Goal: Task Accomplishment & Management: Manage account settings

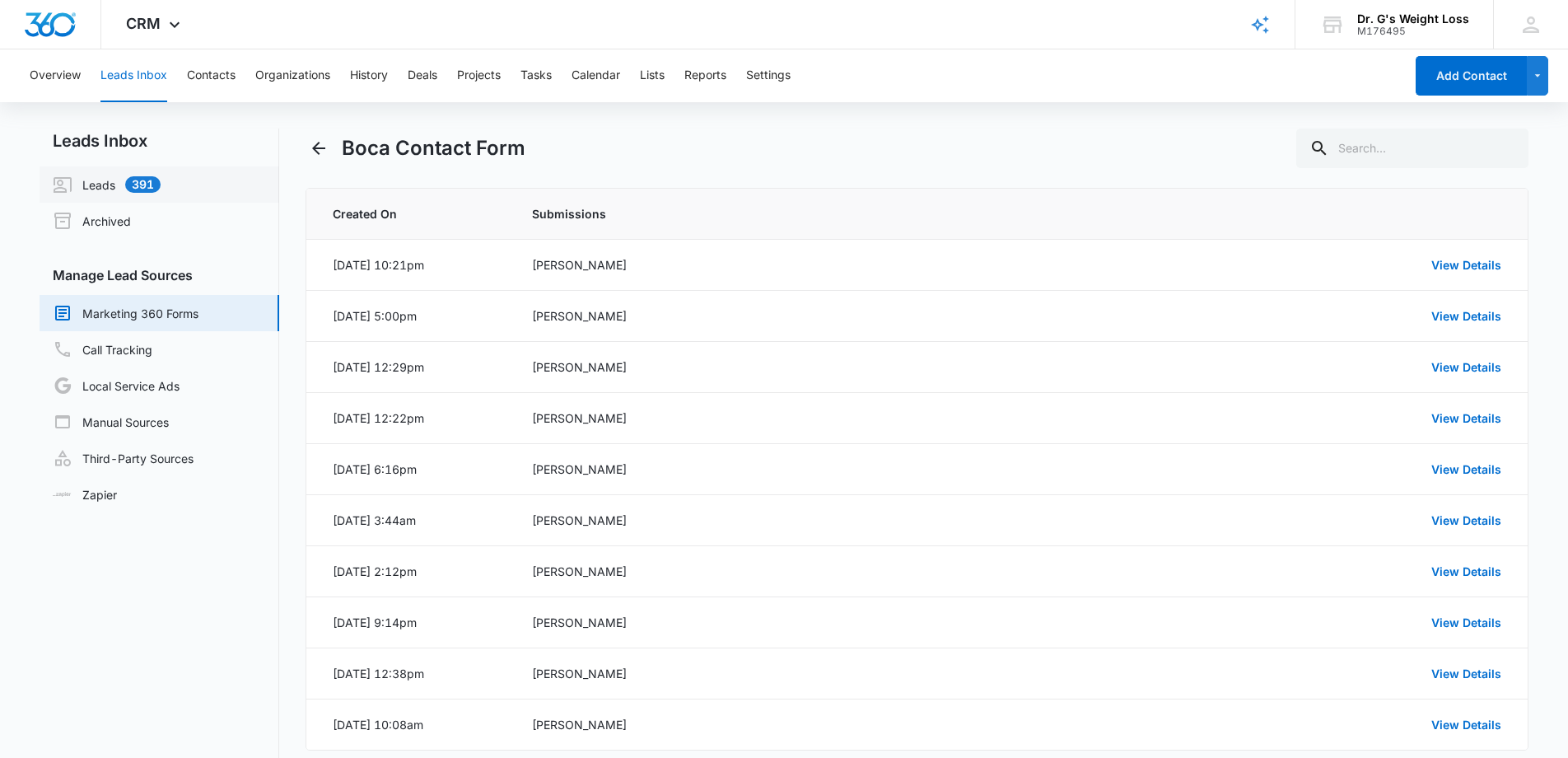
click at [98, 188] on link "Leads 391" at bounding box center [107, 185] width 108 height 19
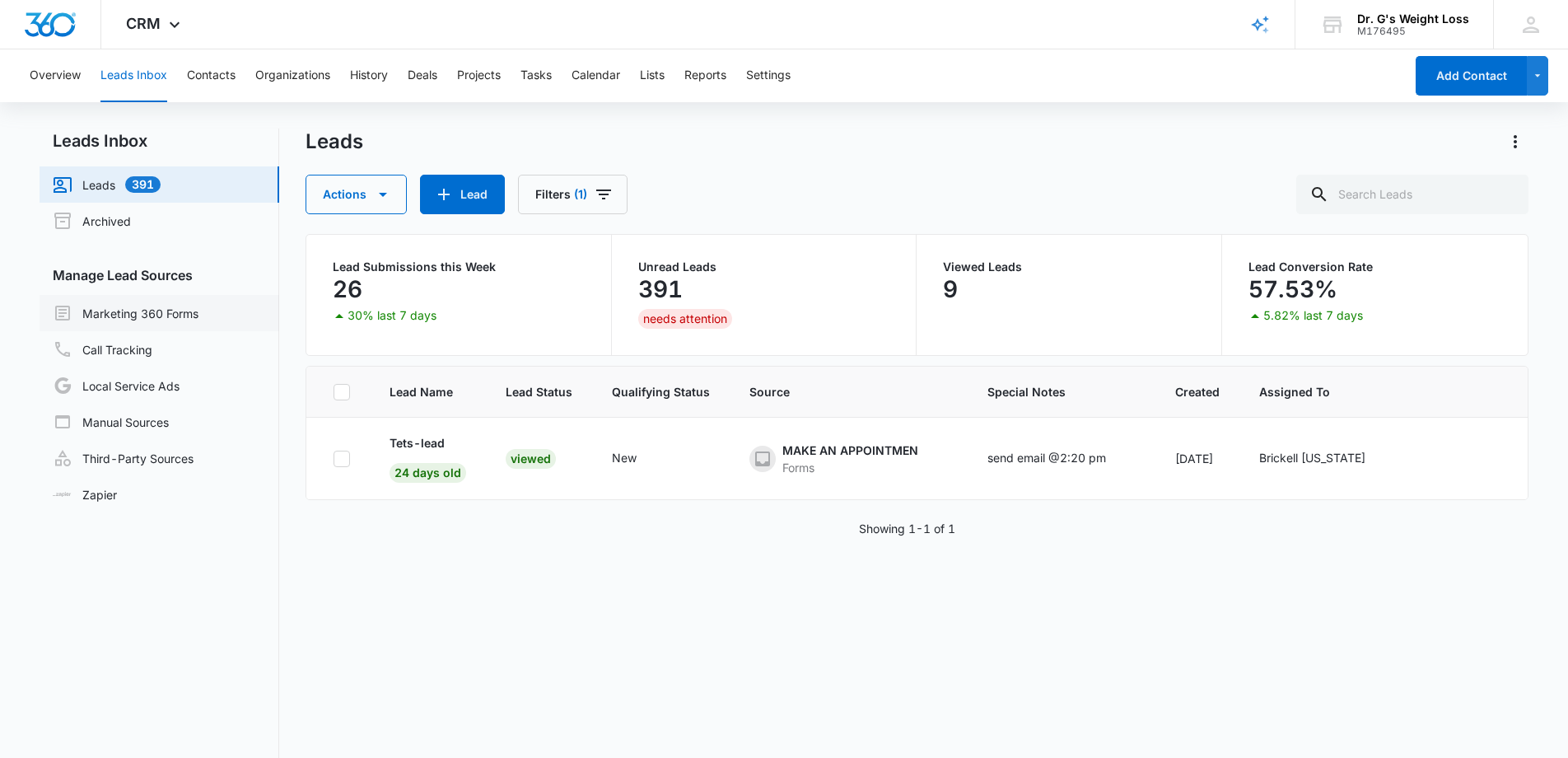
click at [125, 314] on link "Marketing 360 Forms" at bounding box center [125, 313] width 146 height 19
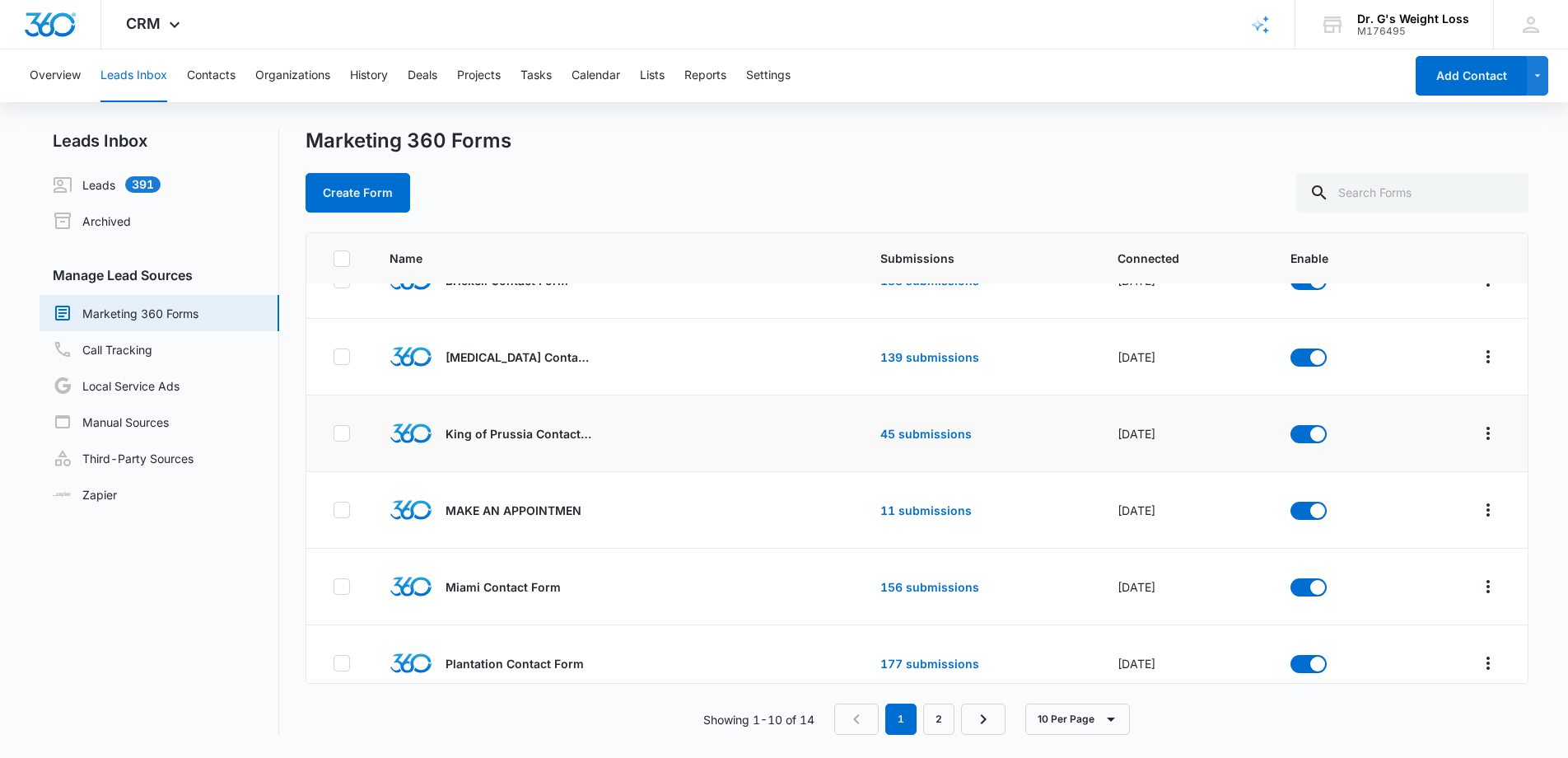
scroll to position [296, 0]
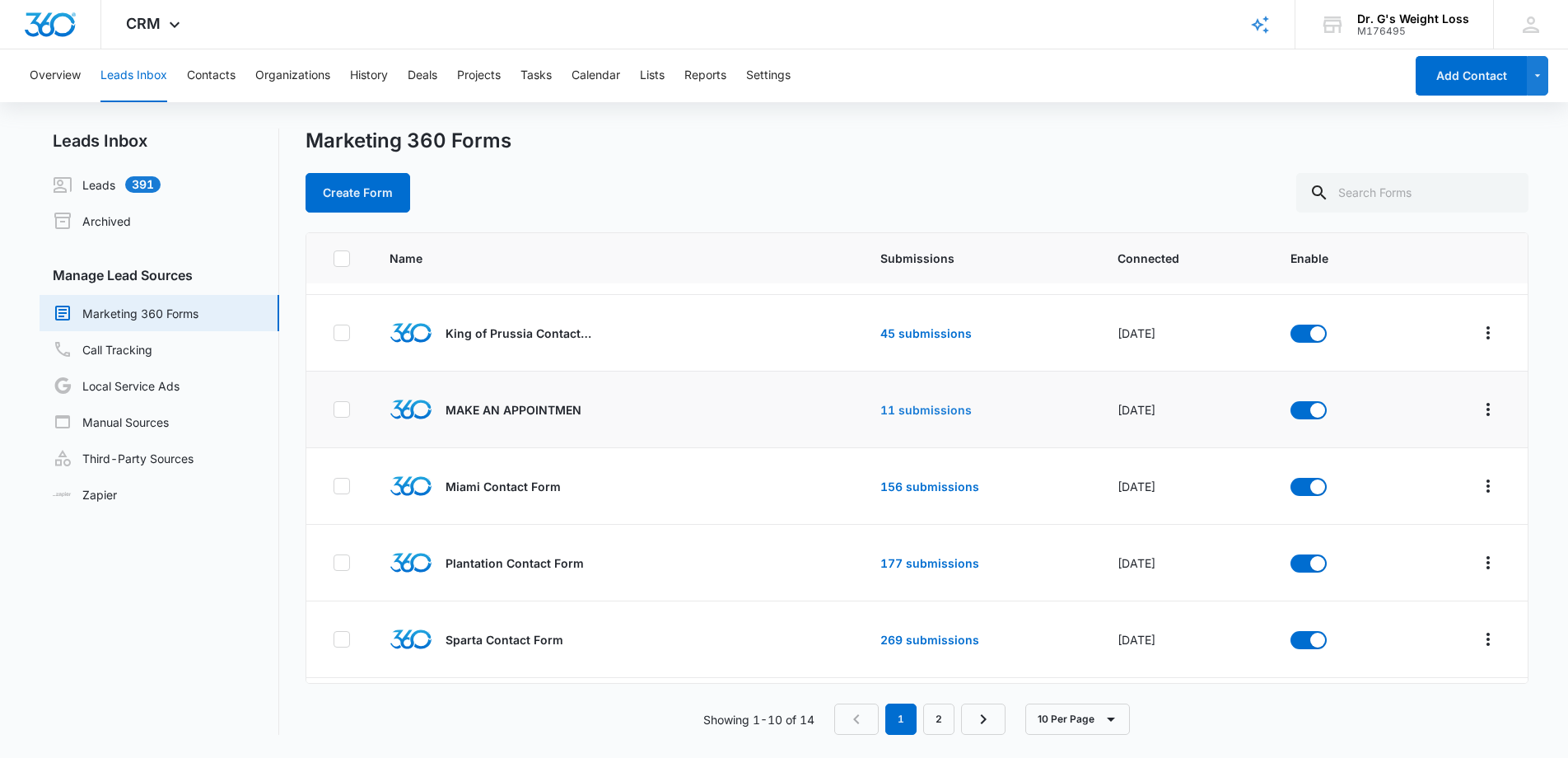
click at [893, 407] on link "11 submissions" at bounding box center [926, 410] width 91 height 14
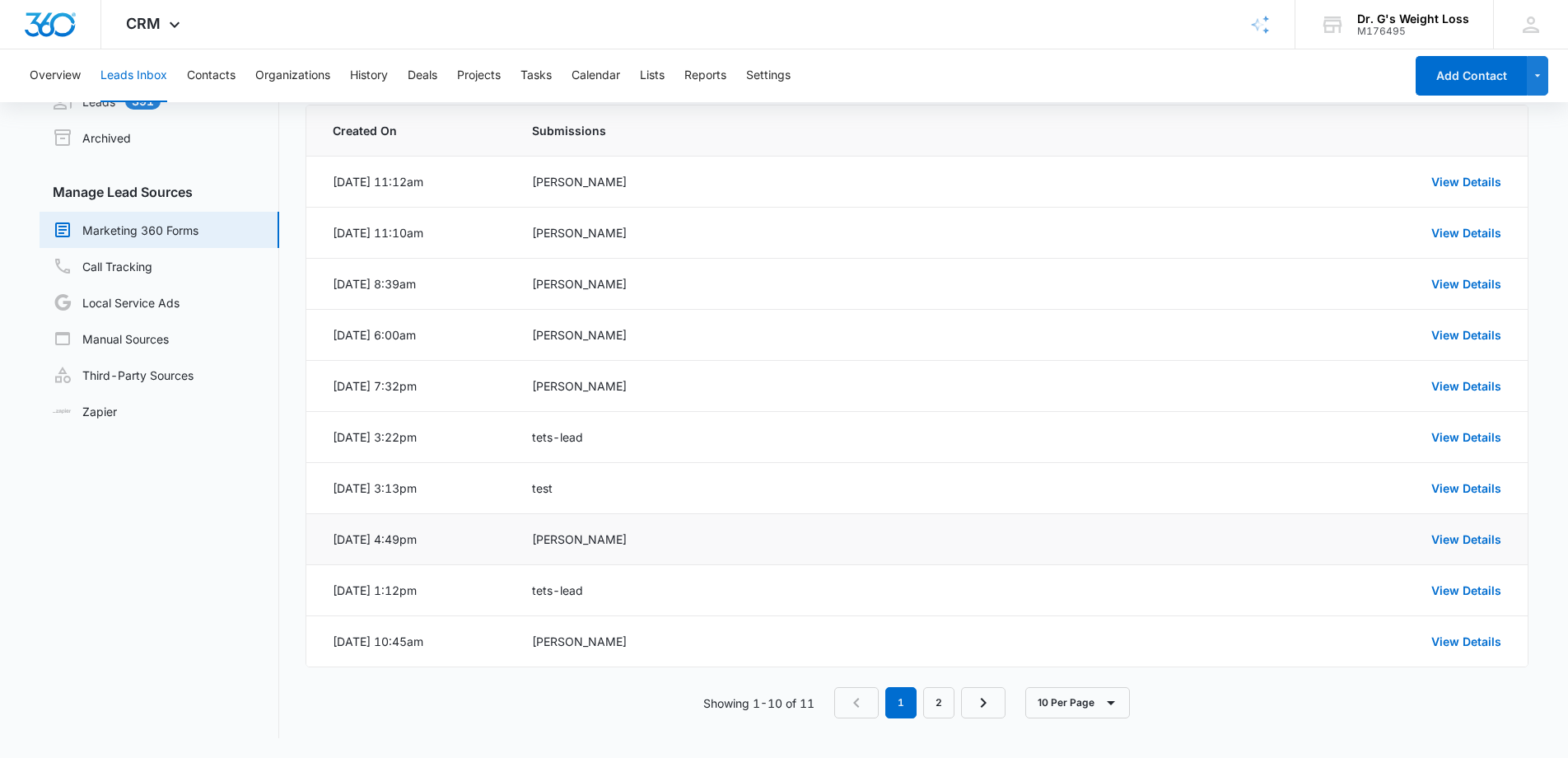
scroll to position [83, 0]
click at [1486, 643] on link "View Details" at bounding box center [1466, 641] width 70 height 14
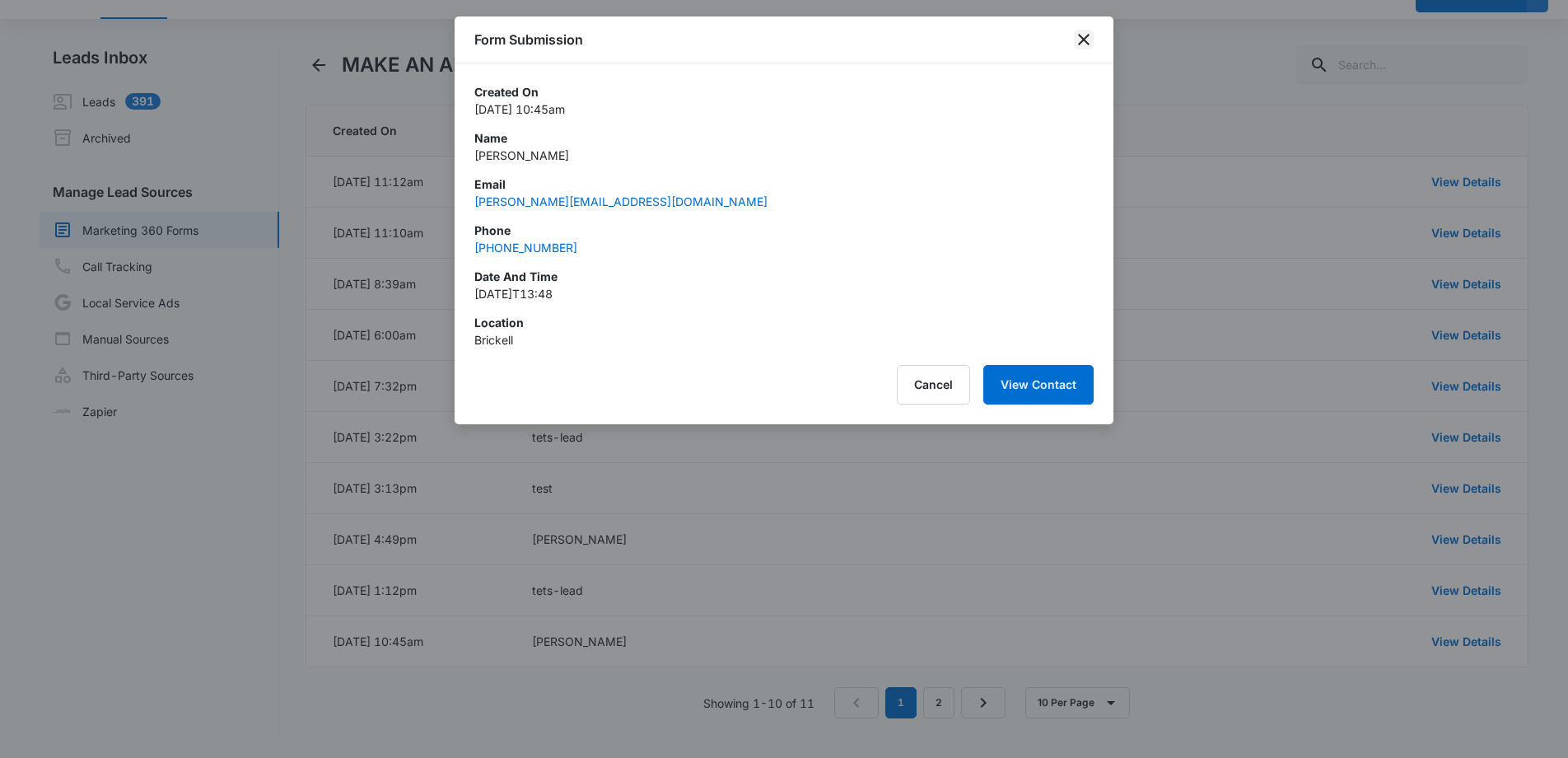
click at [1088, 43] on icon "close" at bounding box center [1083, 39] width 11 height 11
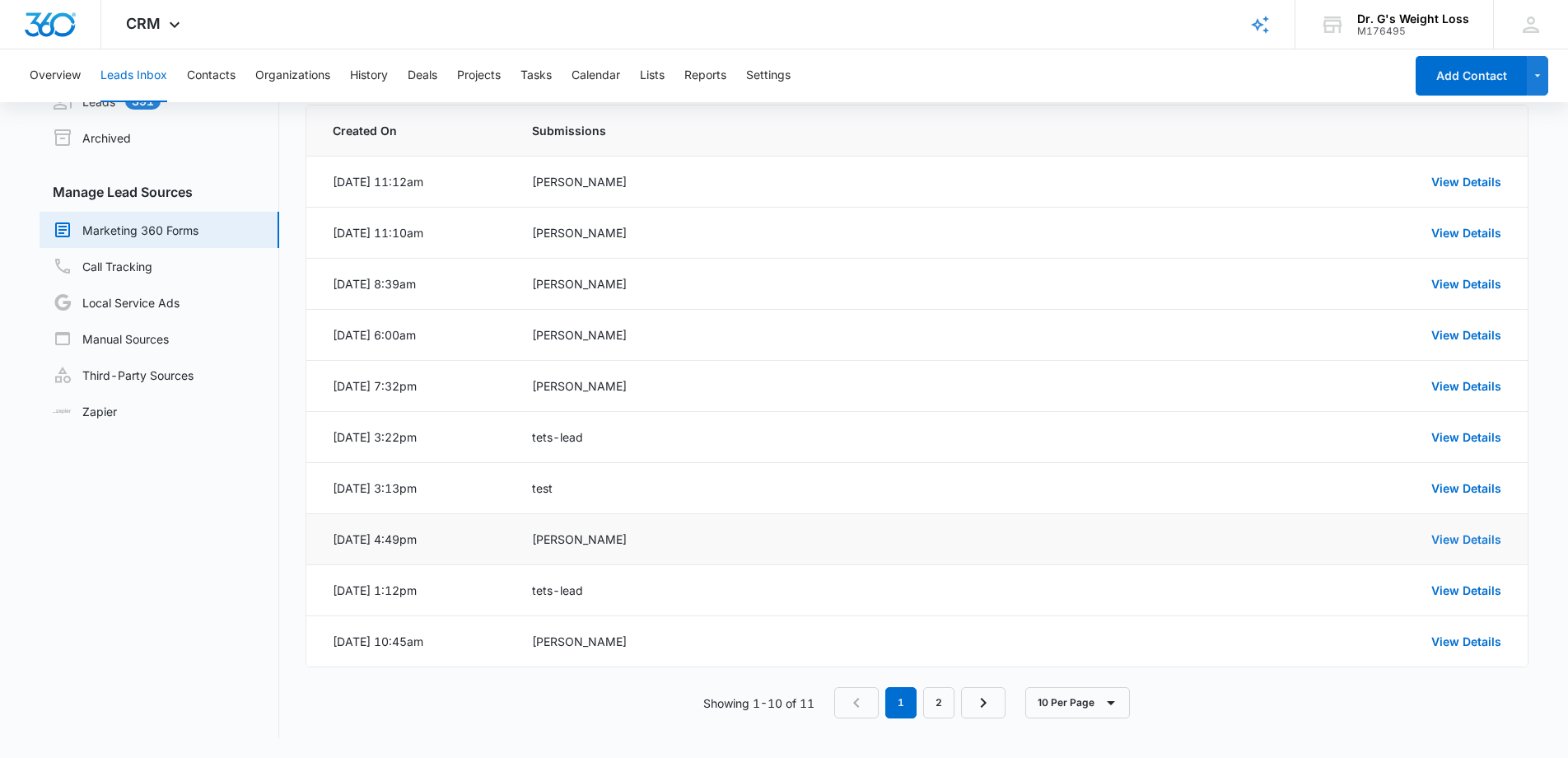
click at [1476, 541] on link "View Details" at bounding box center [1466, 539] width 70 height 14
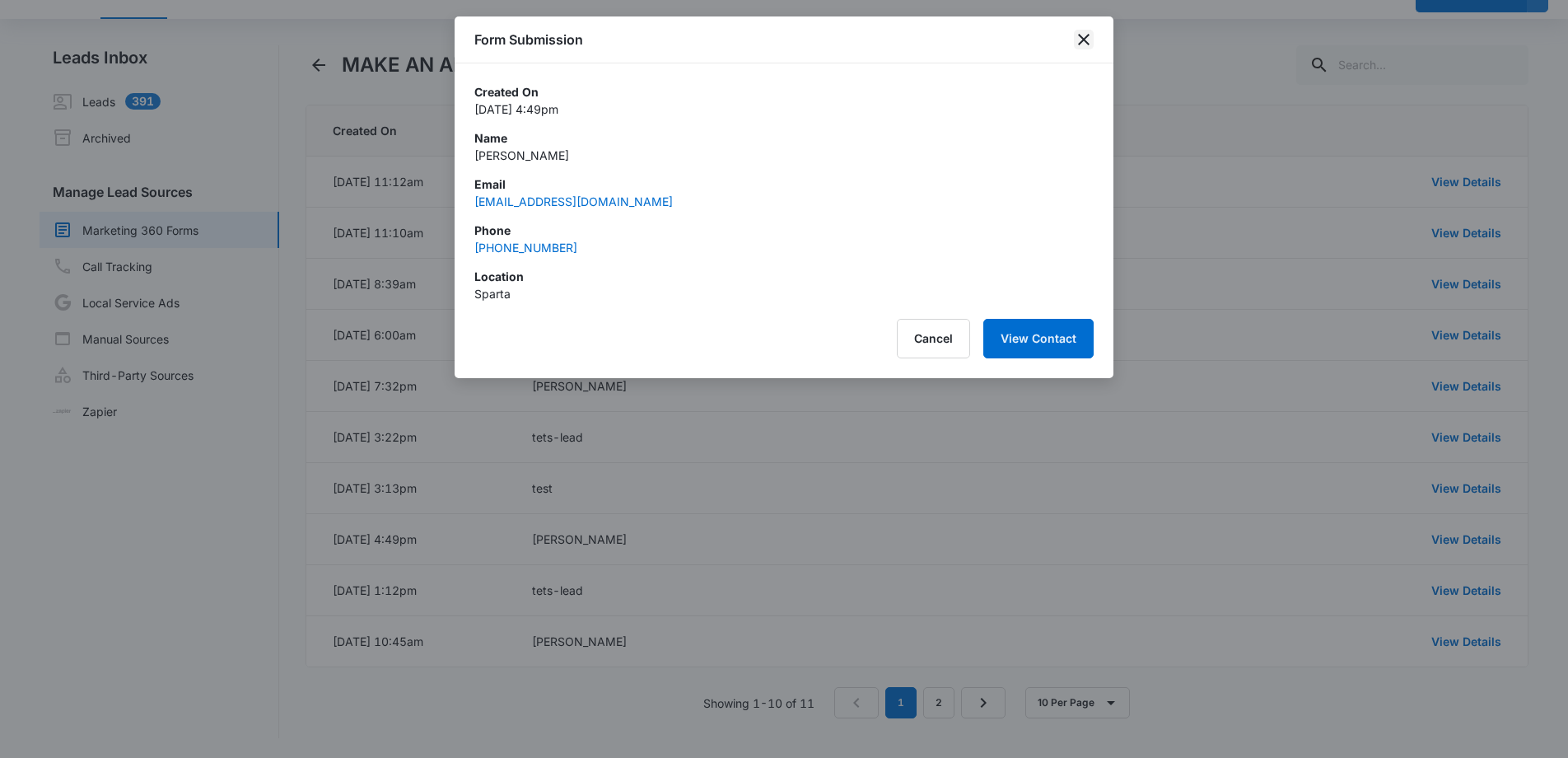
click at [1084, 37] on icon "close" at bounding box center [1084, 40] width 19 height 19
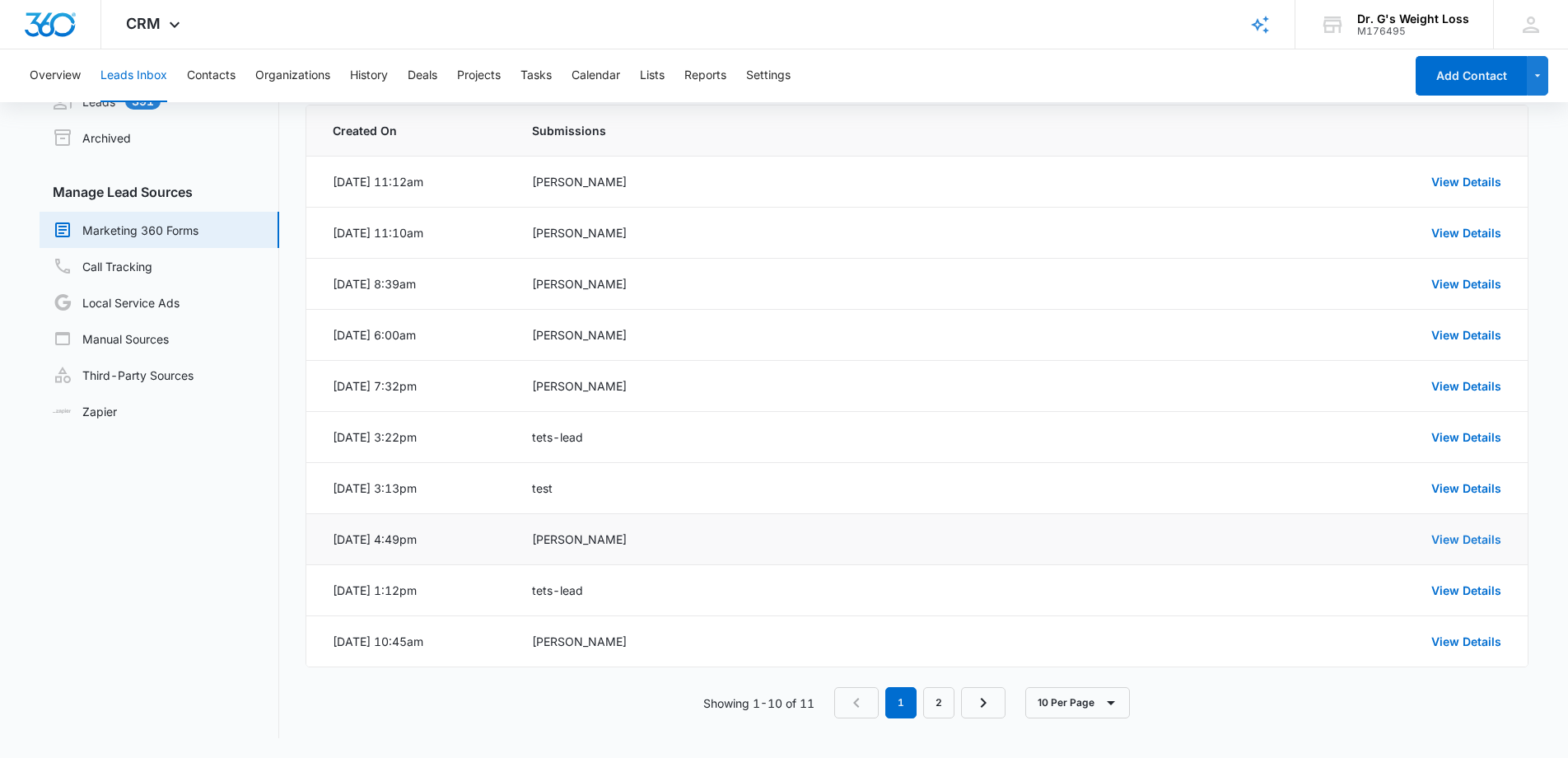
click at [1490, 538] on link "View Details" at bounding box center [1466, 539] width 70 height 14
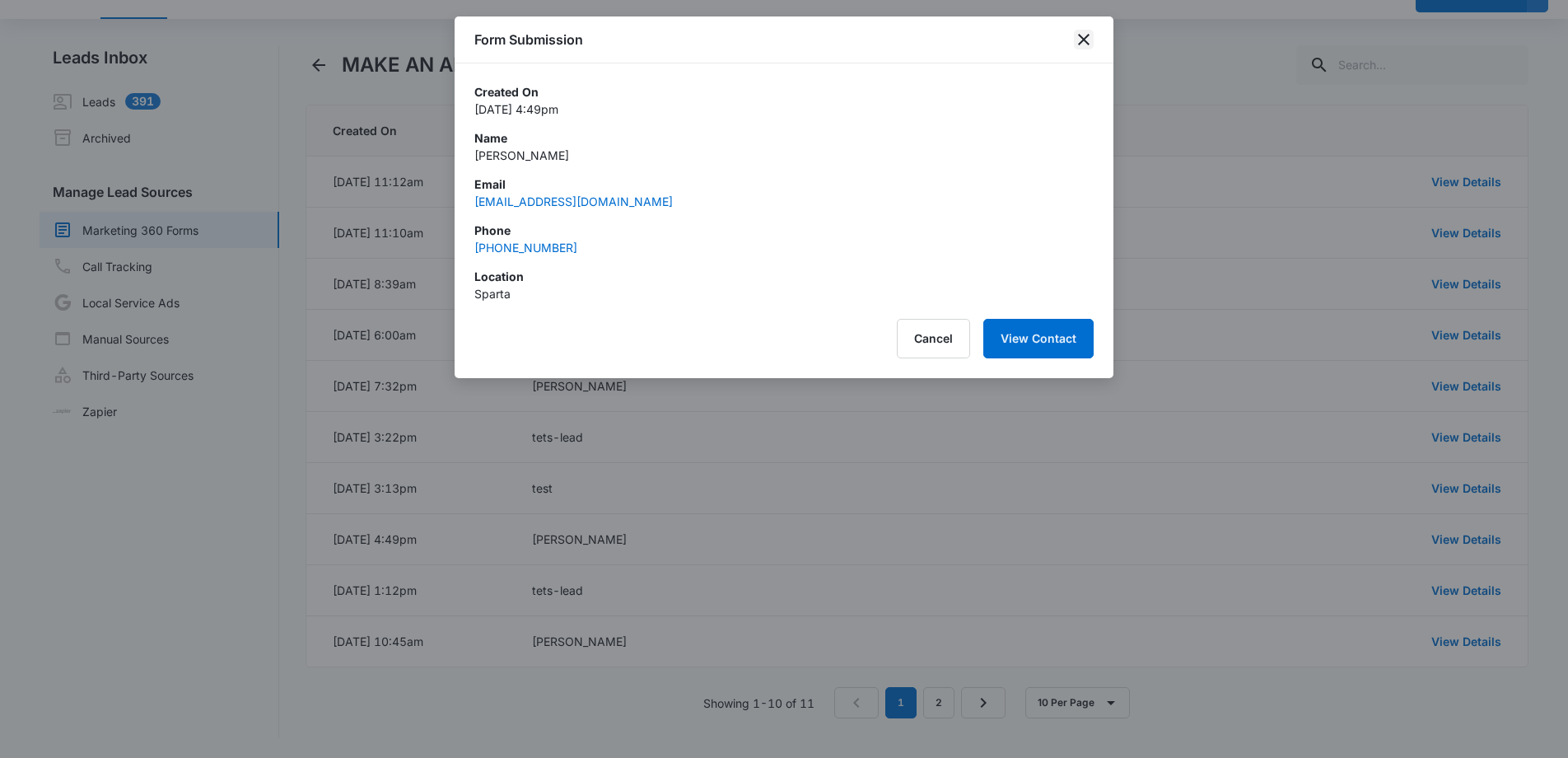
click at [1086, 44] on icon "close" at bounding box center [1084, 40] width 19 height 19
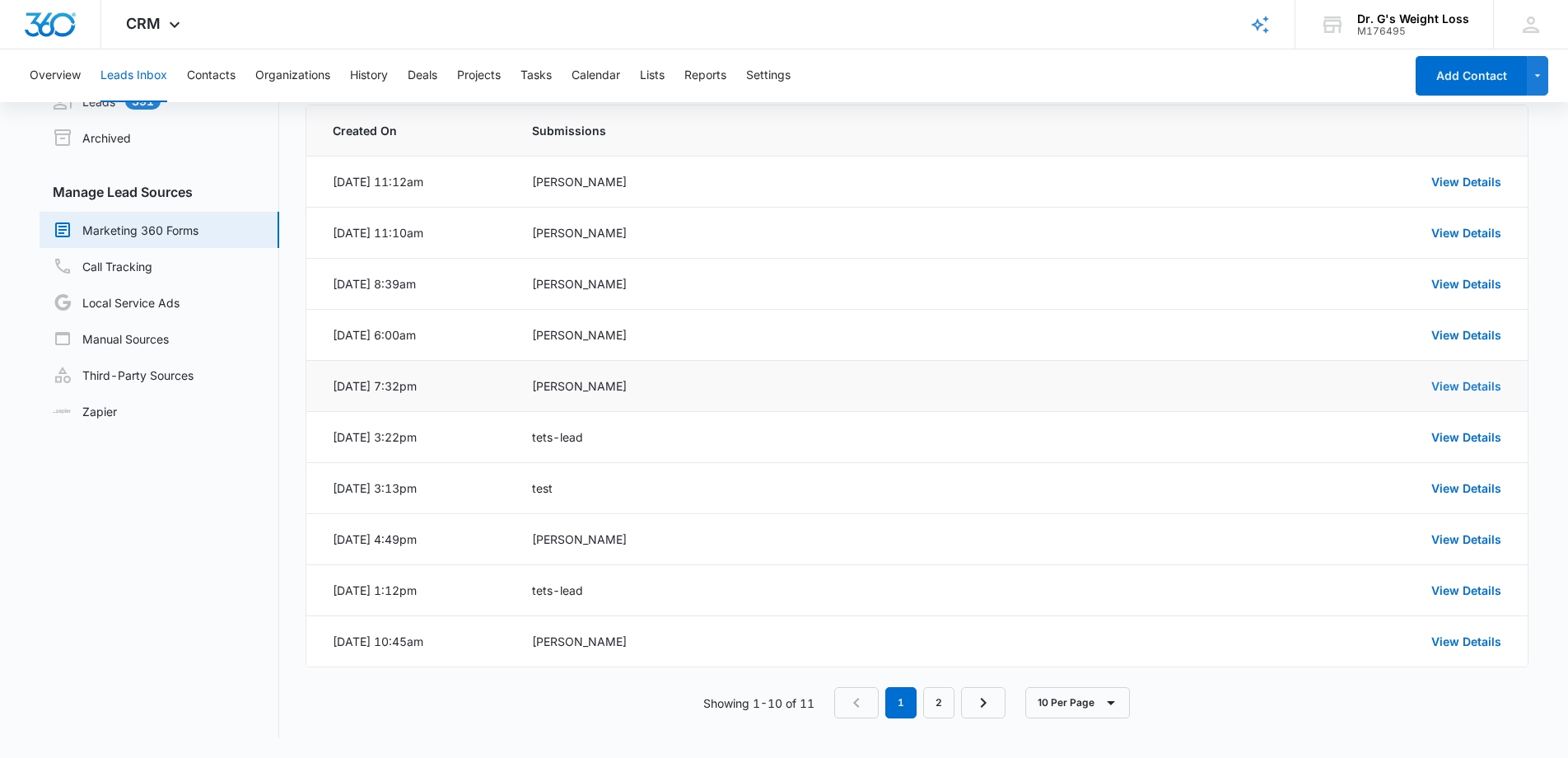
click at [1459, 383] on link "View Details" at bounding box center [1466, 386] width 70 height 14
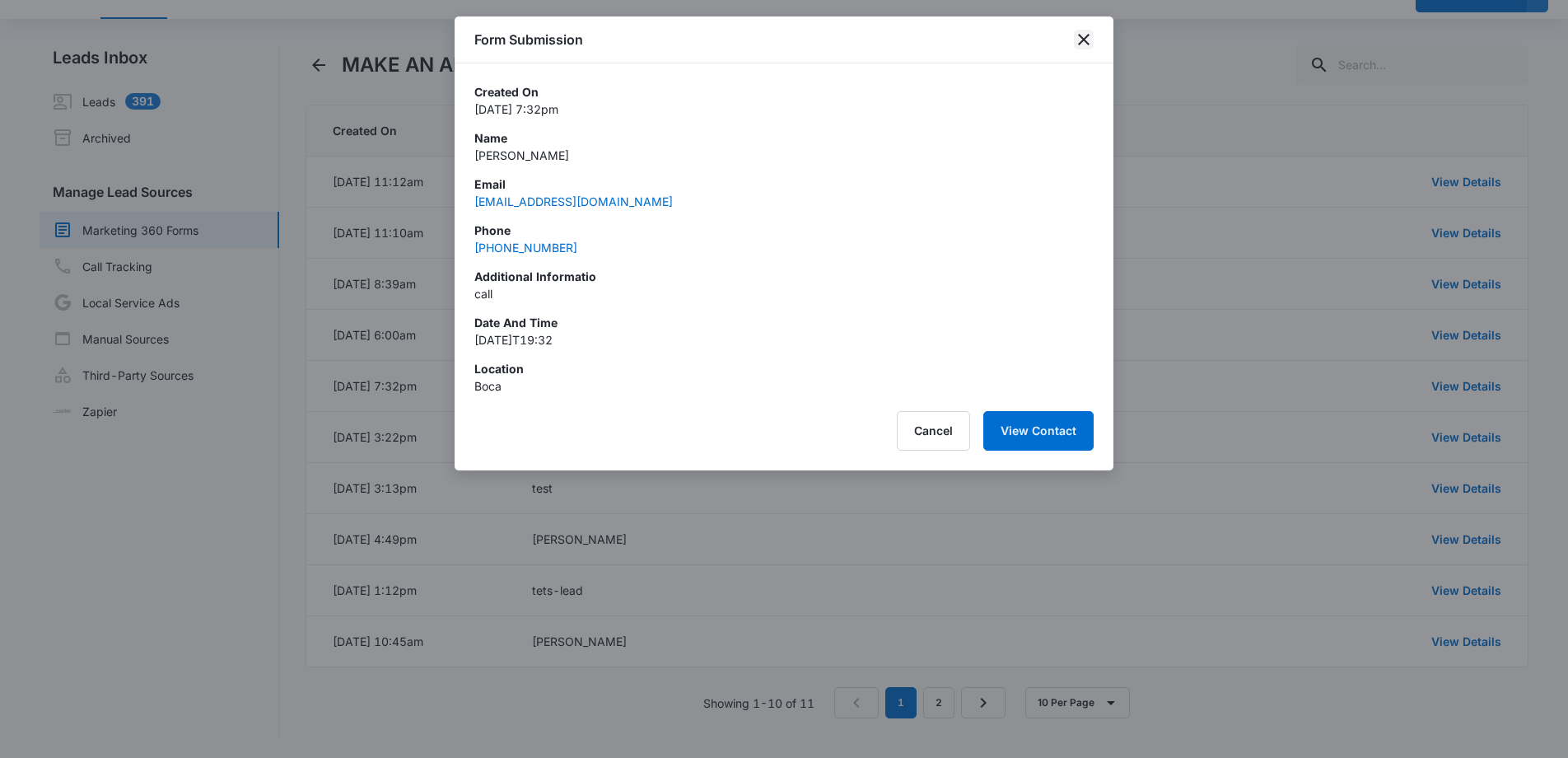
click at [1084, 45] on icon "close" at bounding box center [1084, 40] width 19 height 19
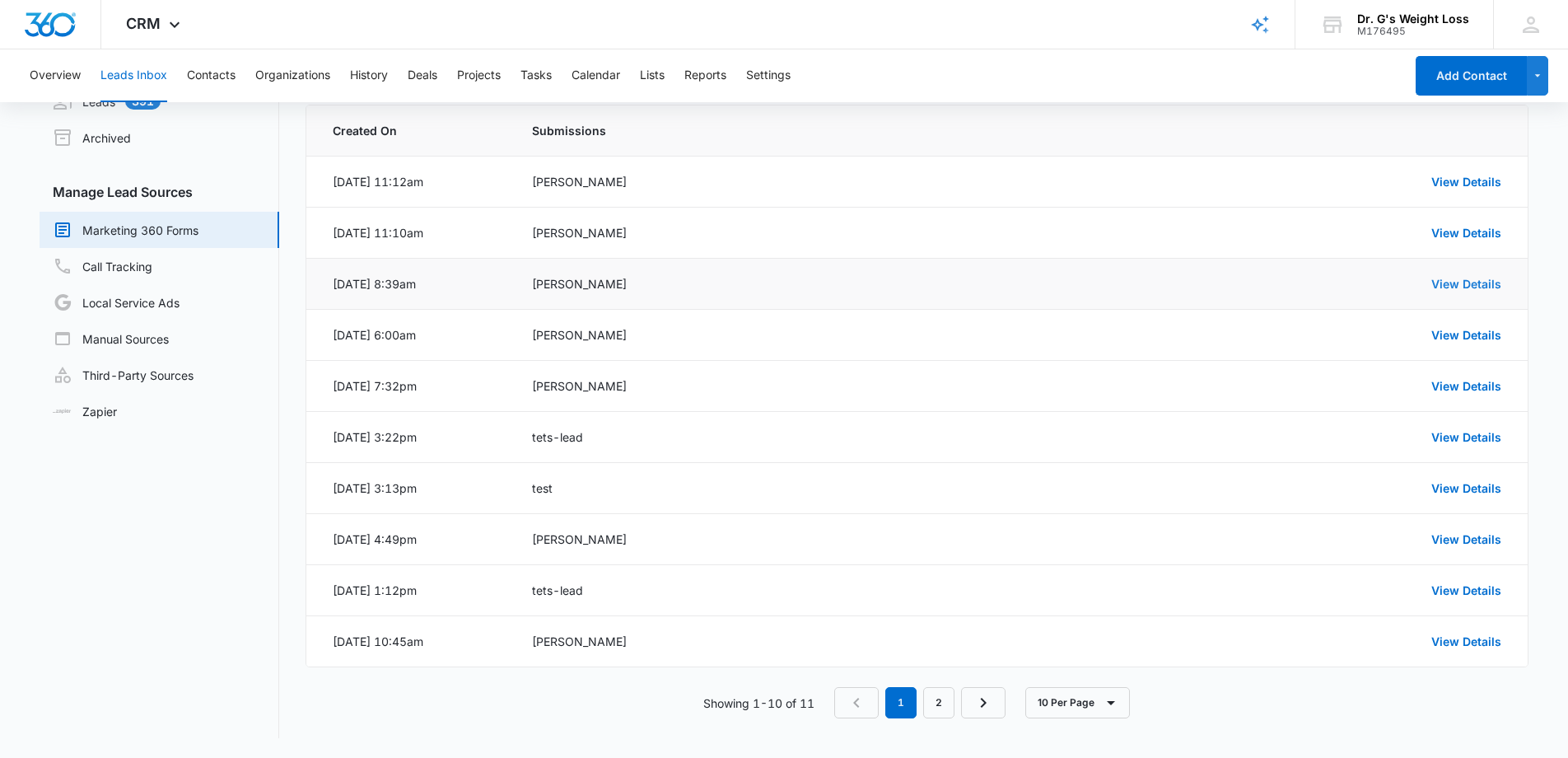
click at [1470, 287] on link "View Details" at bounding box center [1466, 284] width 70 height 14
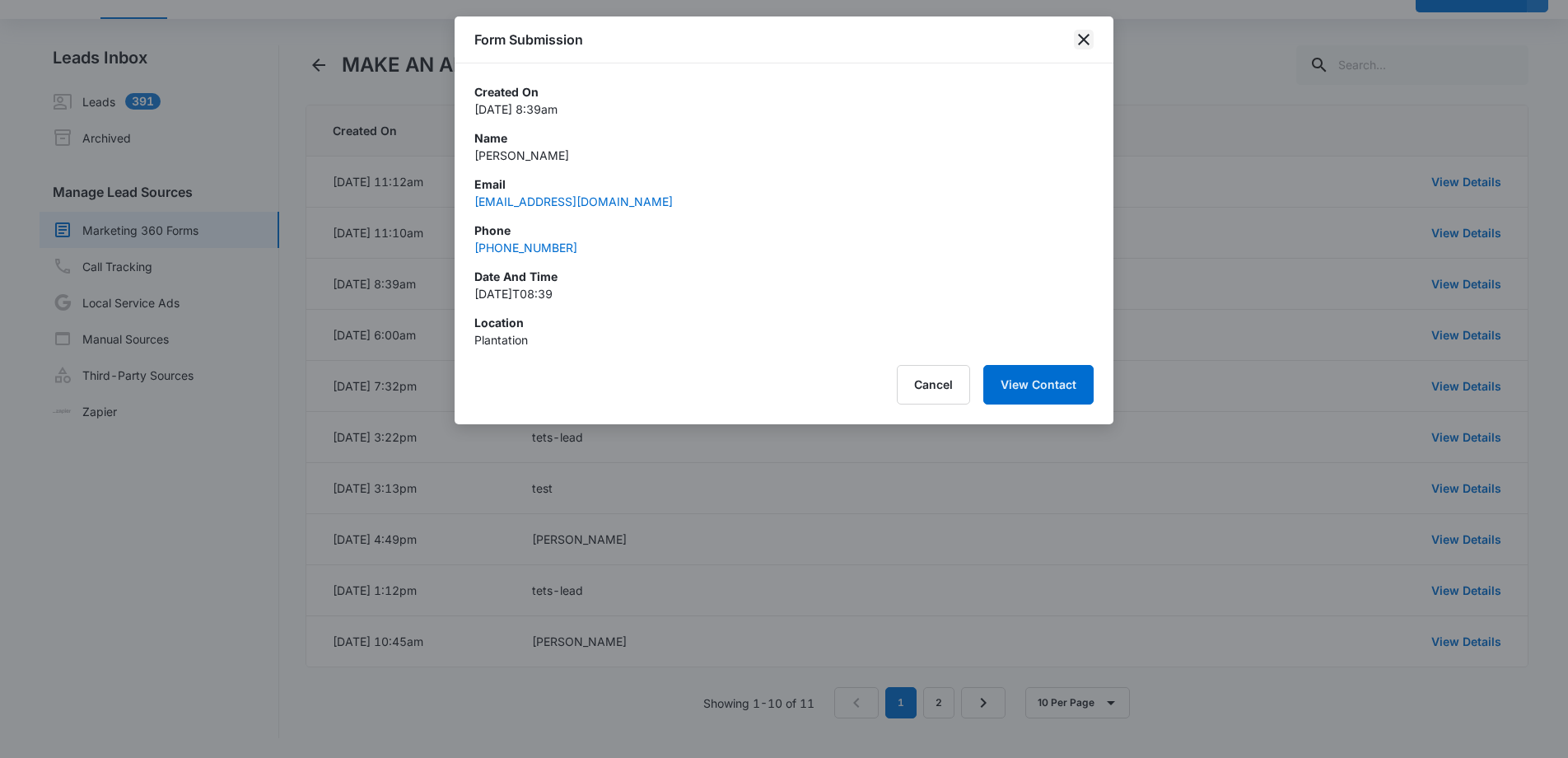
click at [1087, 36] on icon "close" at bounding box center [1083, 39] width 11 height 11
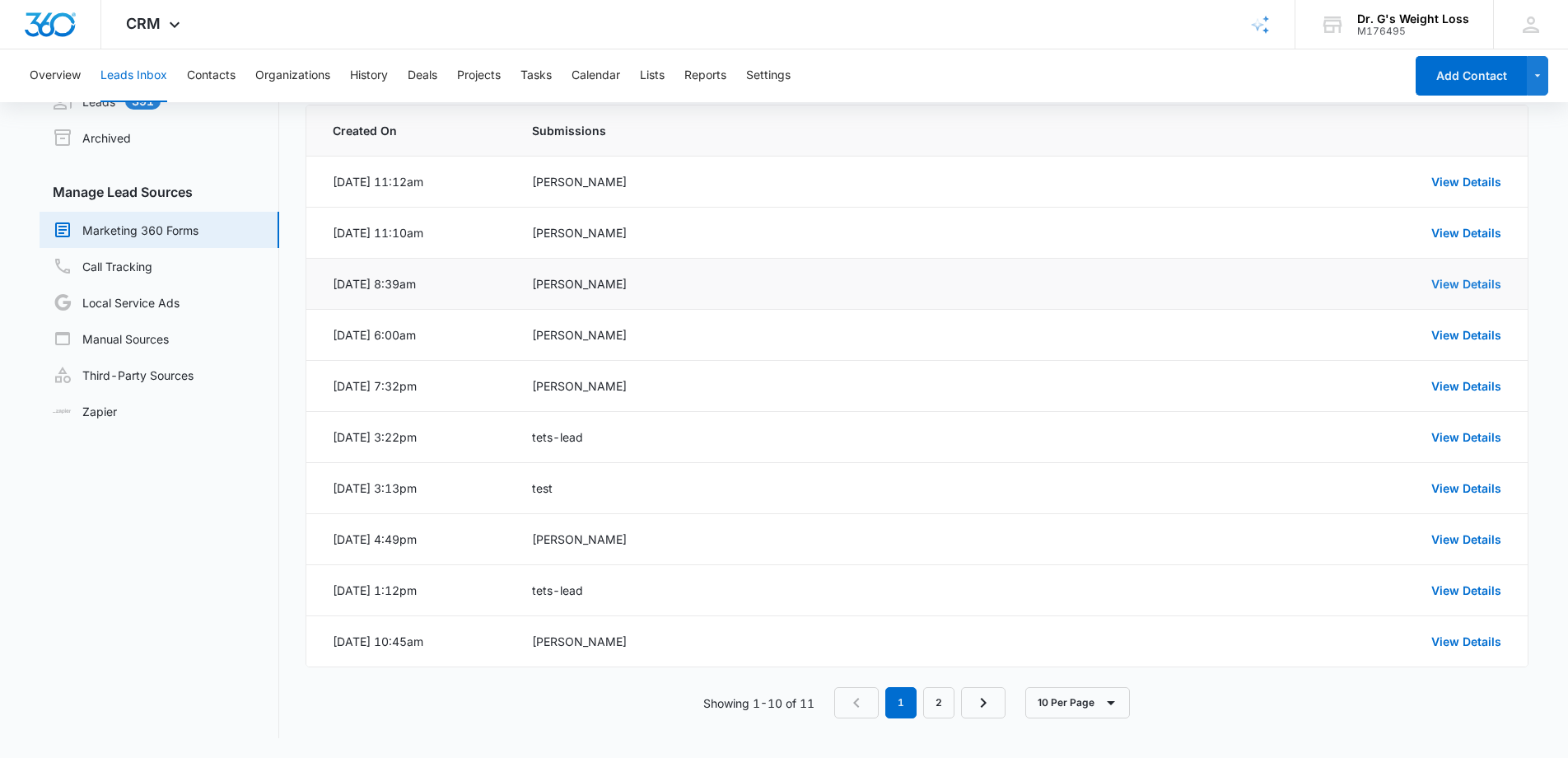
click at [1489, 289] on link "View Details" at bounding box center [1466, 284] width 70 height 14
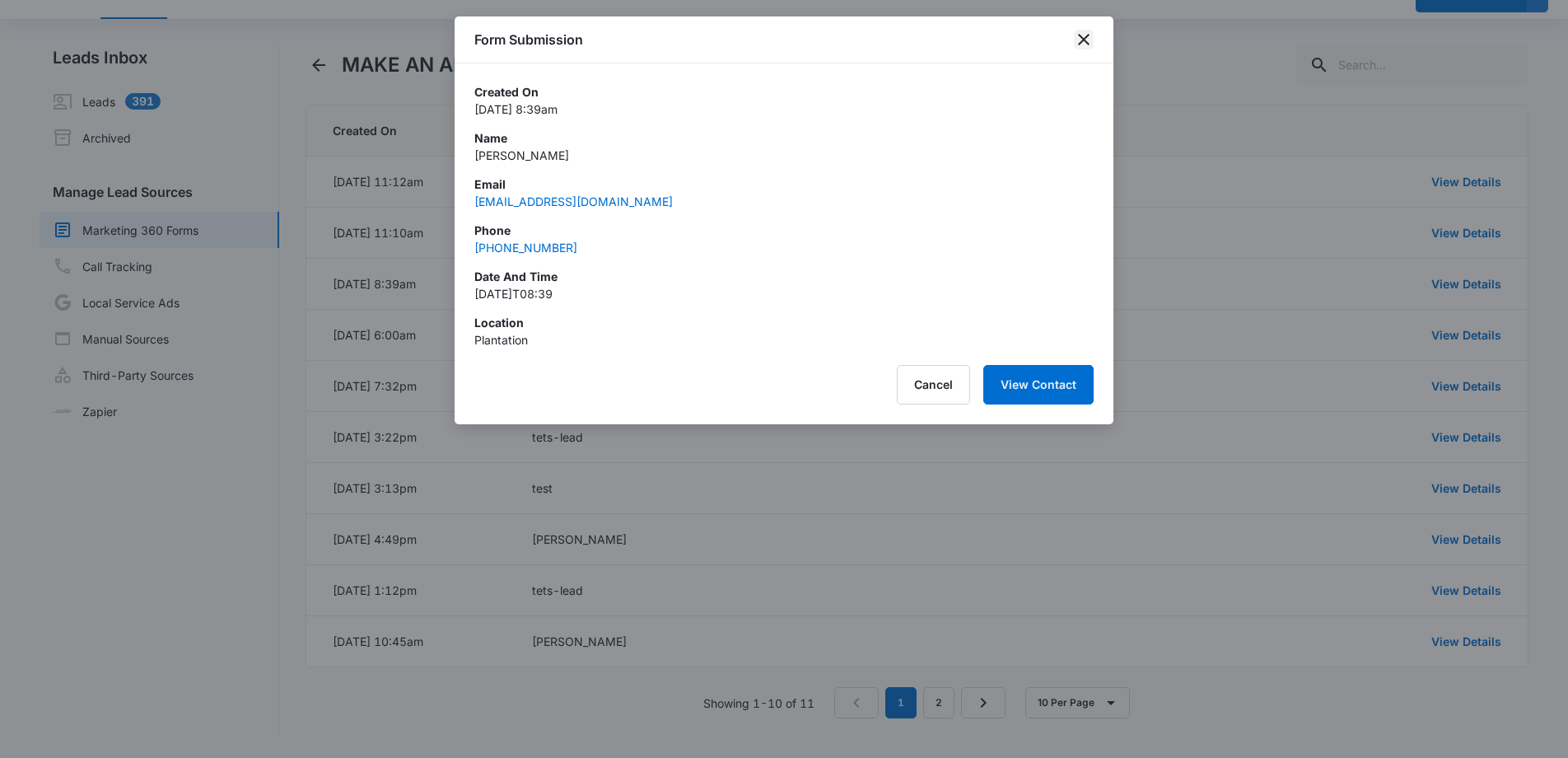
click at [1080, 38] on icon "close" at bounding box center [1084, 40] width 19 height 19
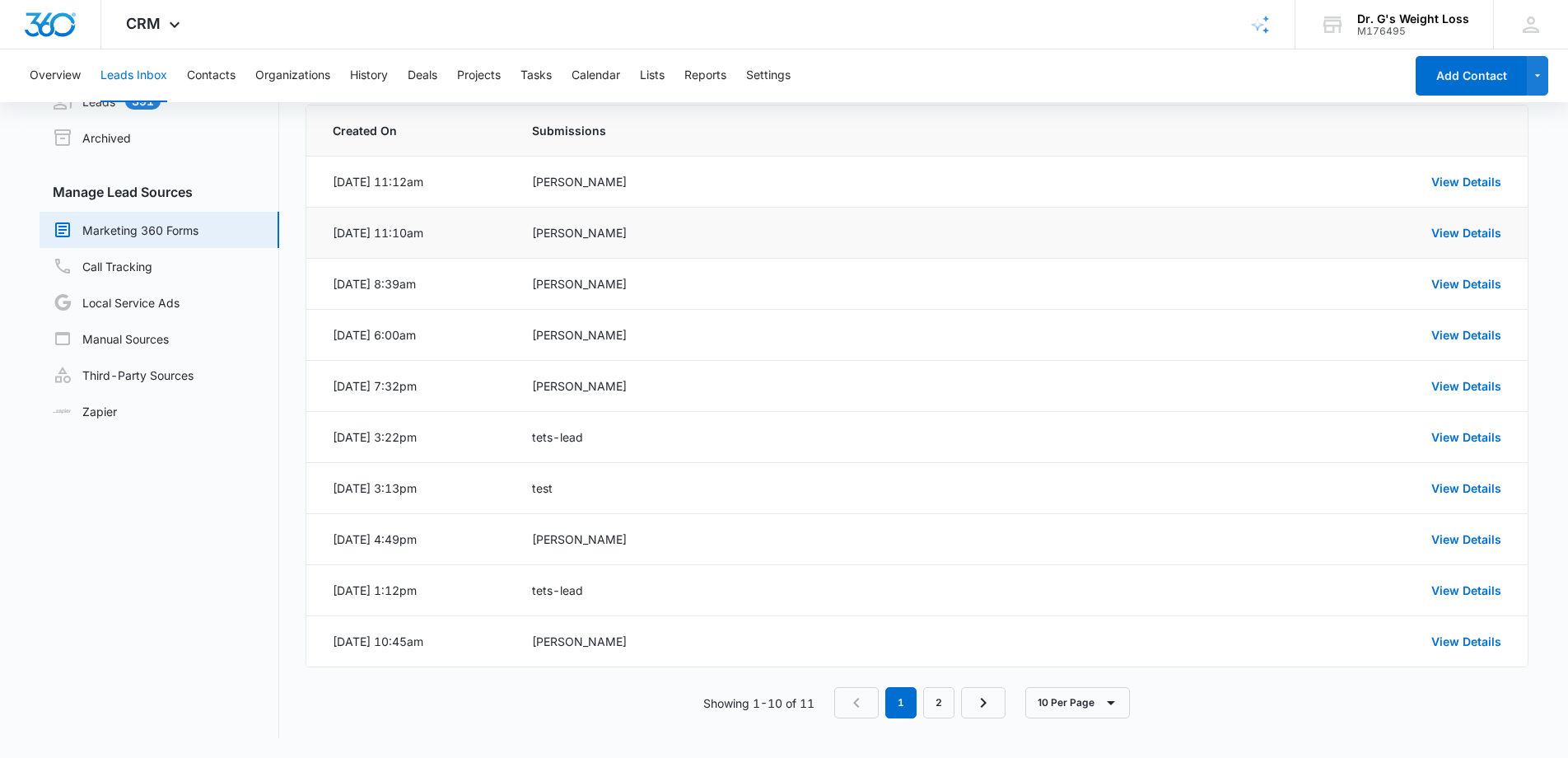
click at [655, 224] on div "[PERSON_NAME]" at bounding box center [784, 233] width 505 height 18
click at [1482, 232] on link "View Details" at bounding box center [1466, 232] width 70 height 14
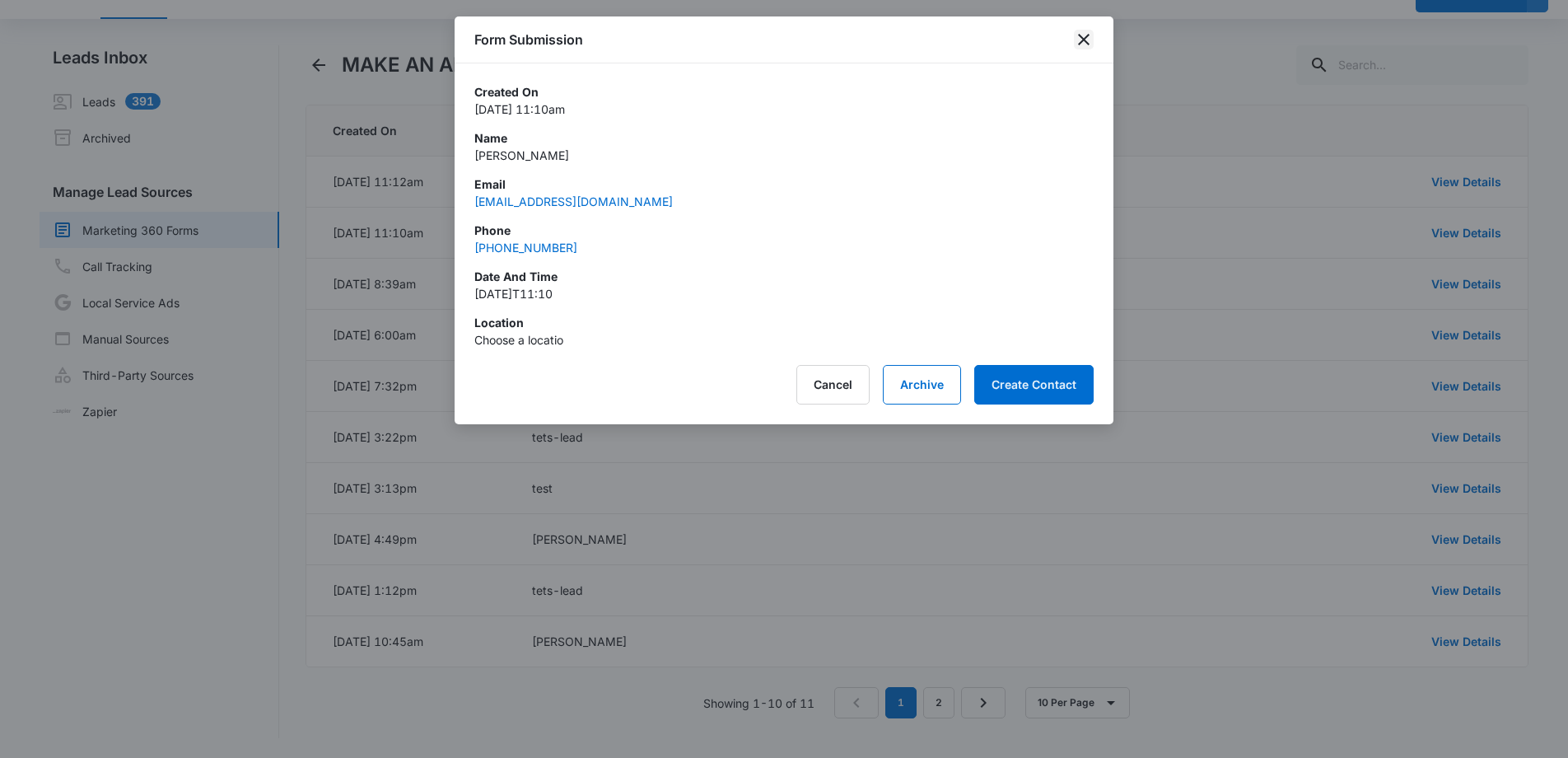
click at [1082, 42] on icon "close" at bounding box center [1083, 39] width 11 height 11
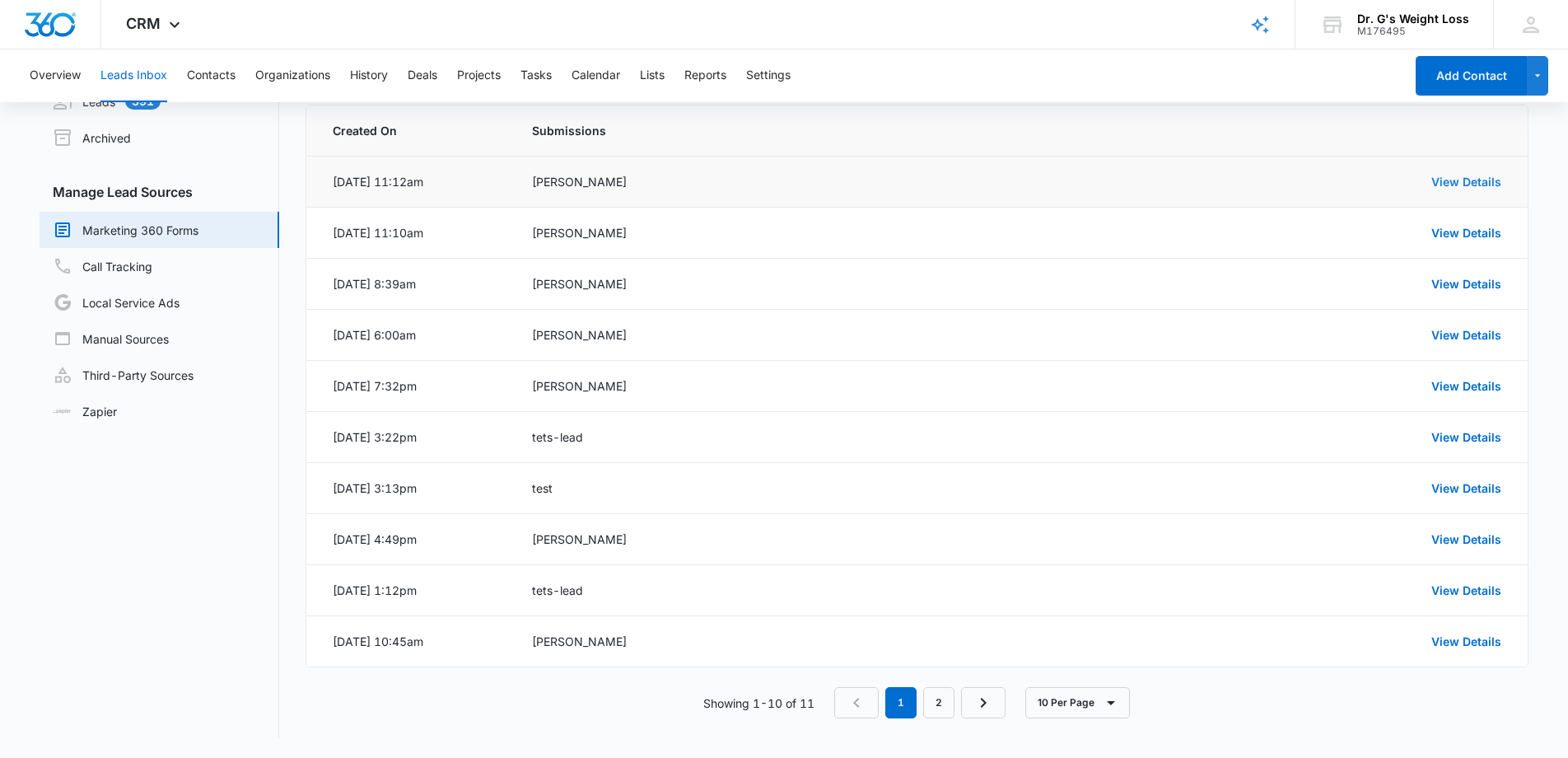
click at [1480, 186] on link "View Details" at bounding box center [1466, 182] width 70 height 14
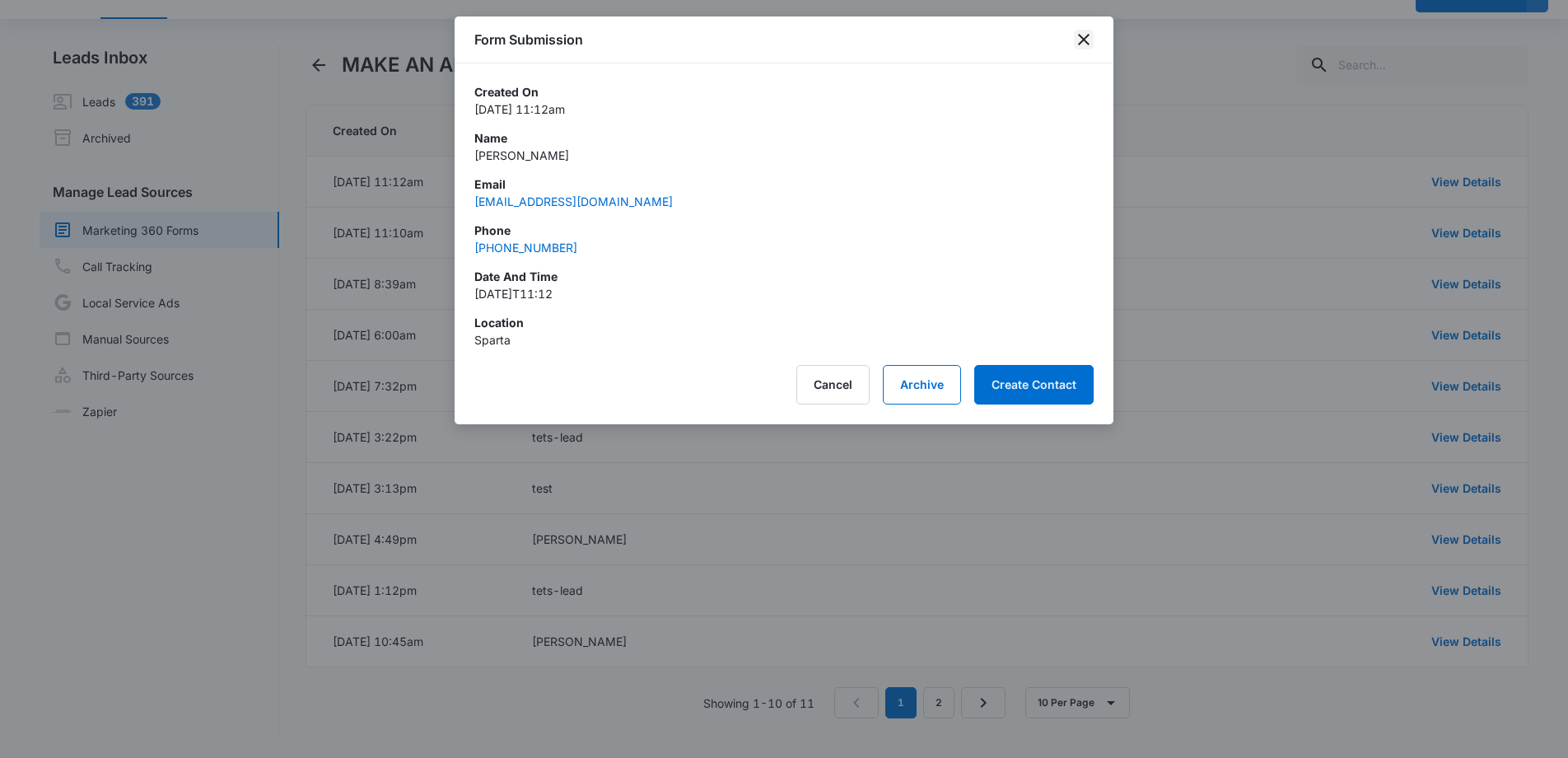
click at [1087, 42] on icon "close" at bounding box center [1083, 39] width 11 height 11
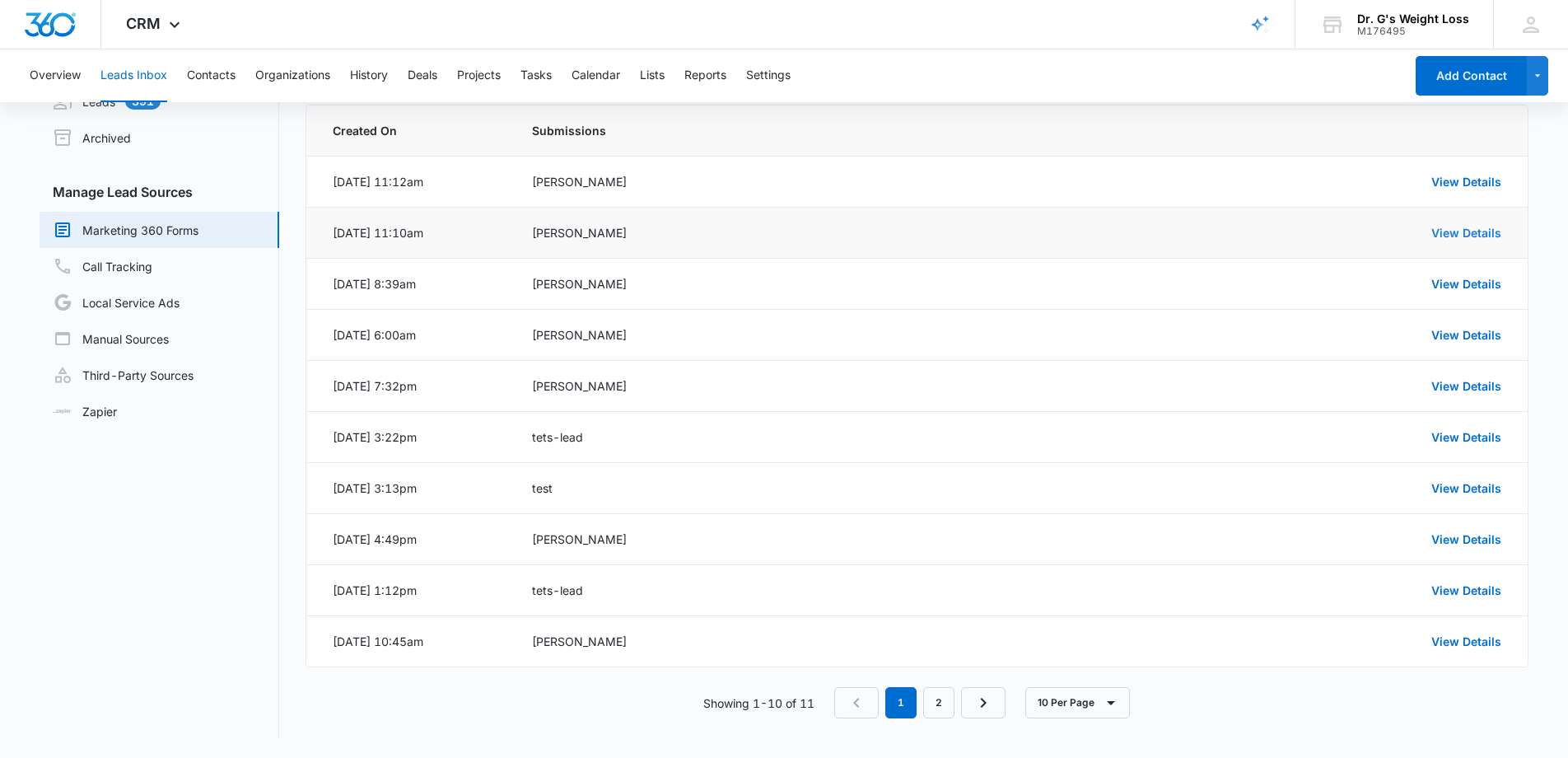
click at [1460, 233] on link "View Details" at bounding box center [1466, 232] width 70 height 14
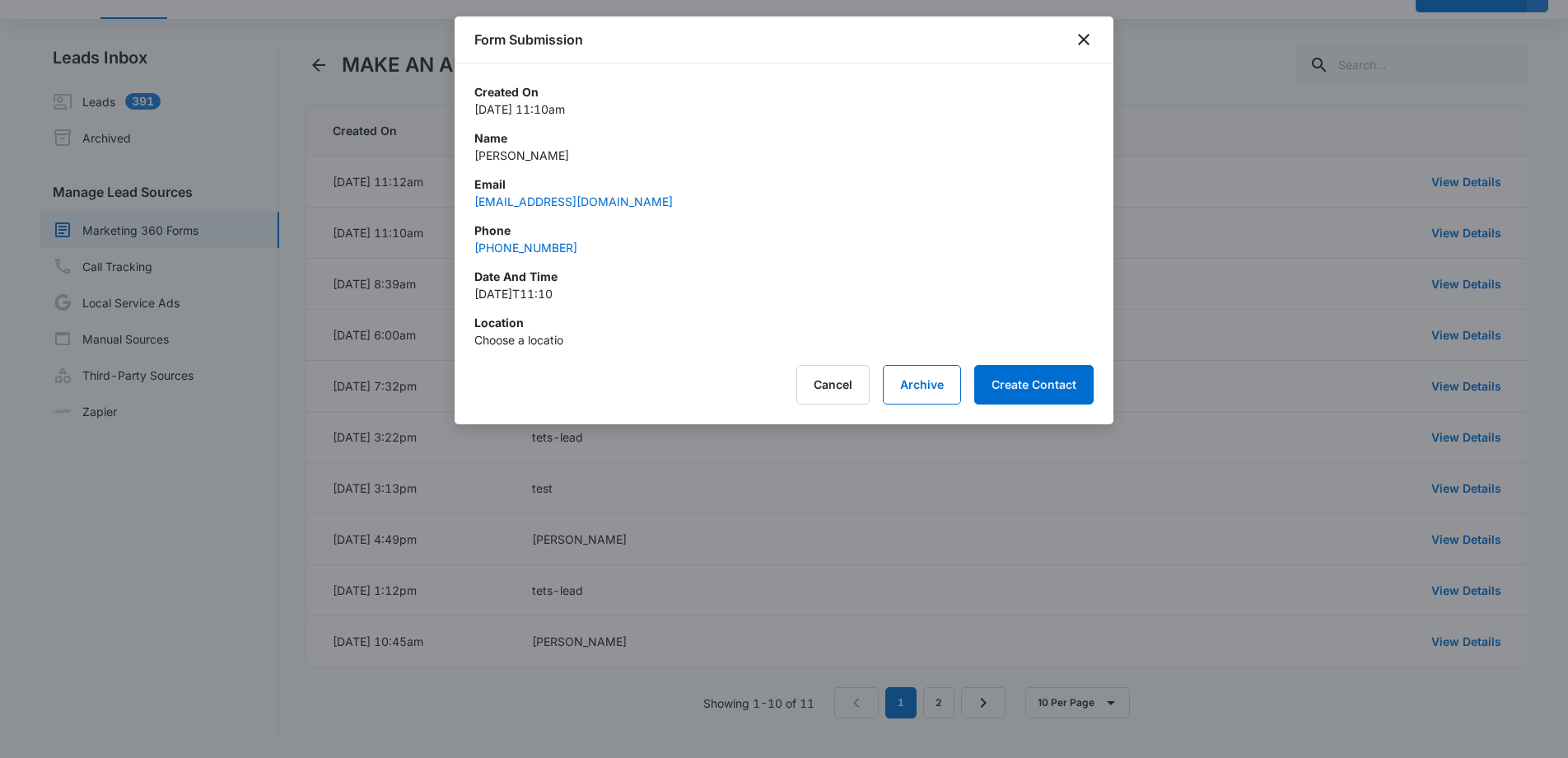
click at [1071, 42] on div "Form Submission" at bounding box center [784, 40] width 659 height 47
click at [1080, 42] on icon "close" at bounding box center [1084, 40] width 19 height 19
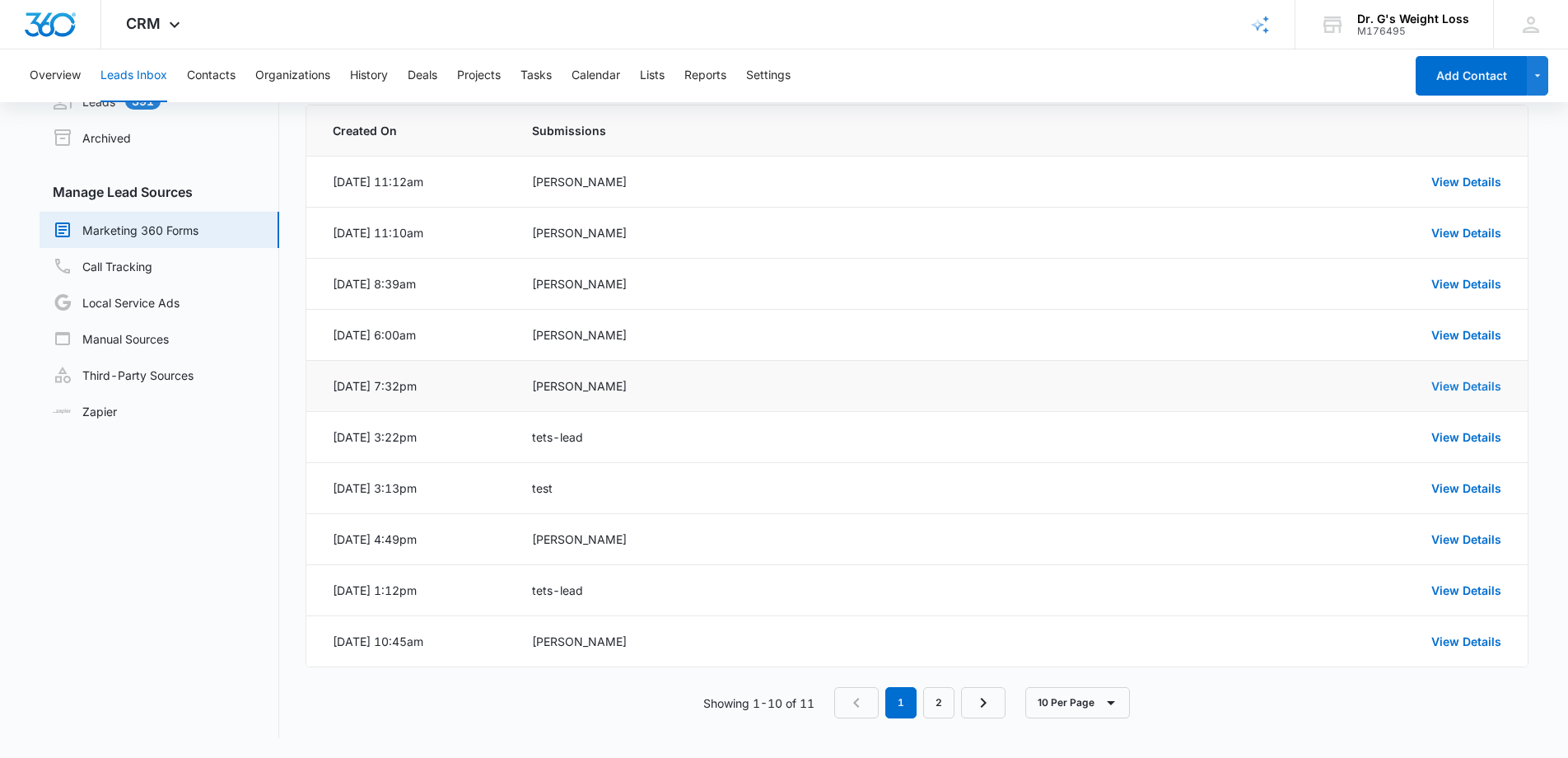
click at [1493, 388] on link "View Details" at bounding box center [1466, 386] width 70 height 14
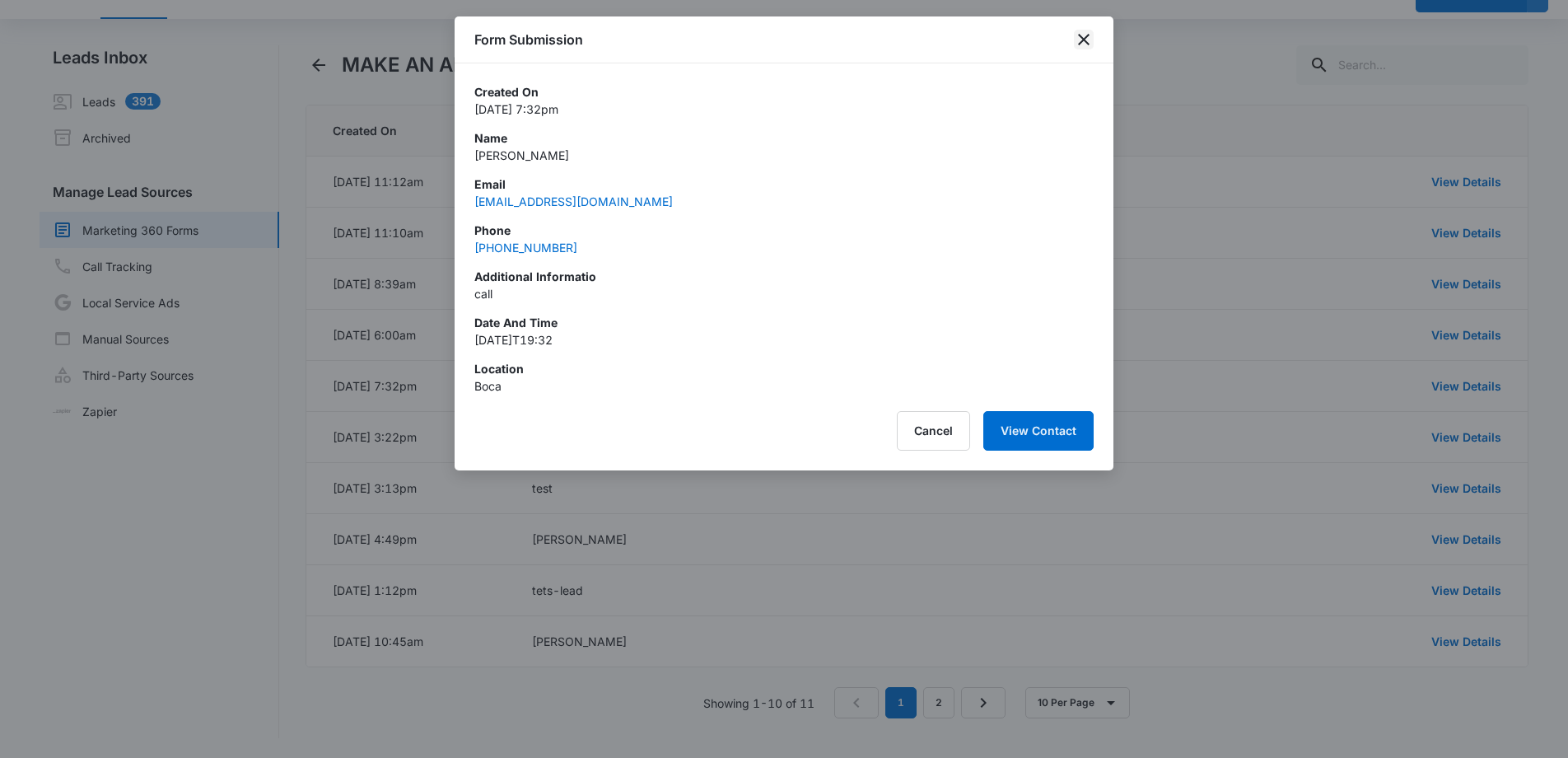
click at [1080, 40] on icon "close" at bounding box center [1084, 40] width 19 height 19
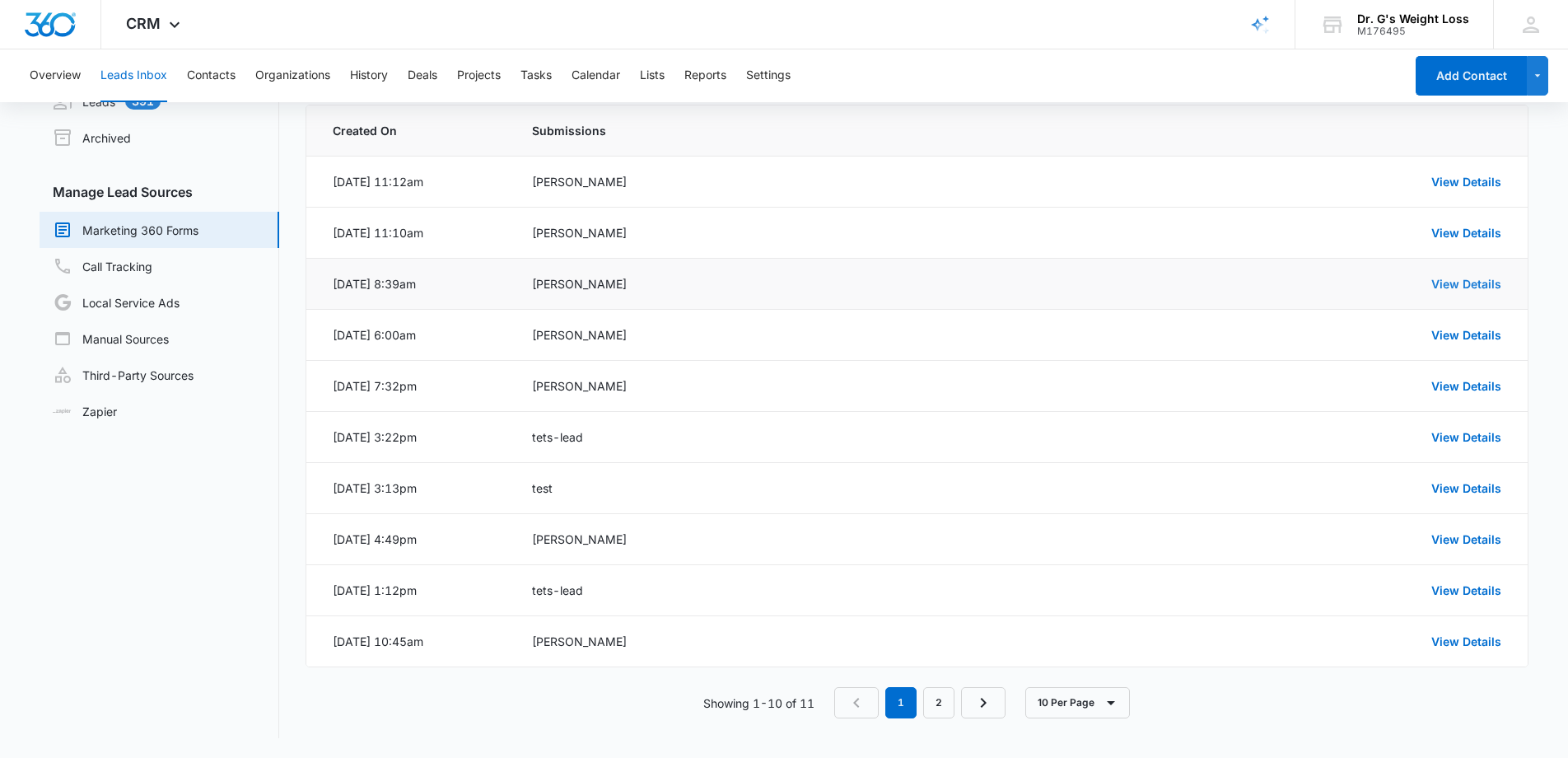
click at [1481, 283] on link "View Details" at bounding box center [1466, 284] width 70 height 14
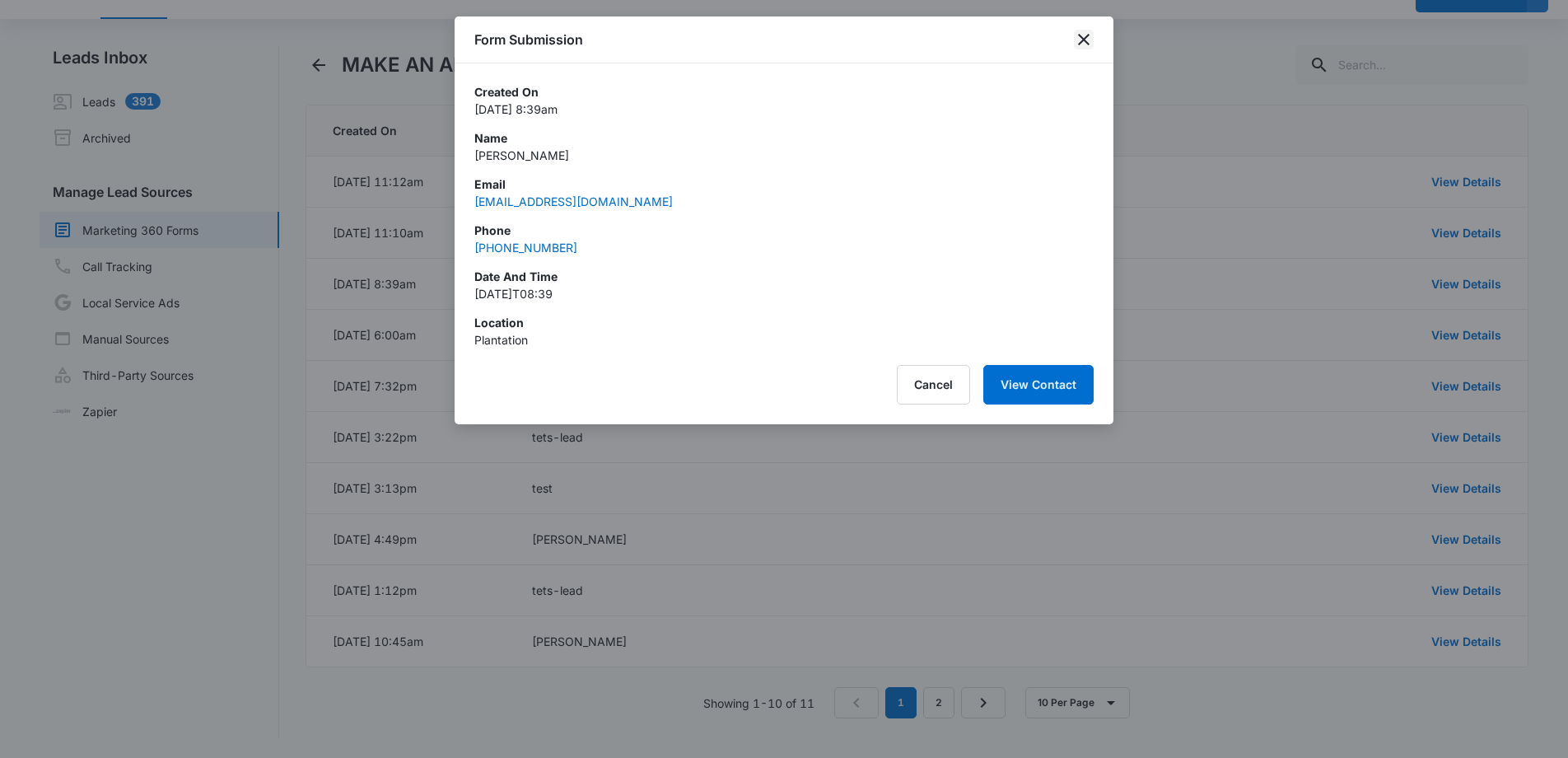
click at [1087, 41] on icon "close" at bounding box center [1084, 40] width 19 height 19
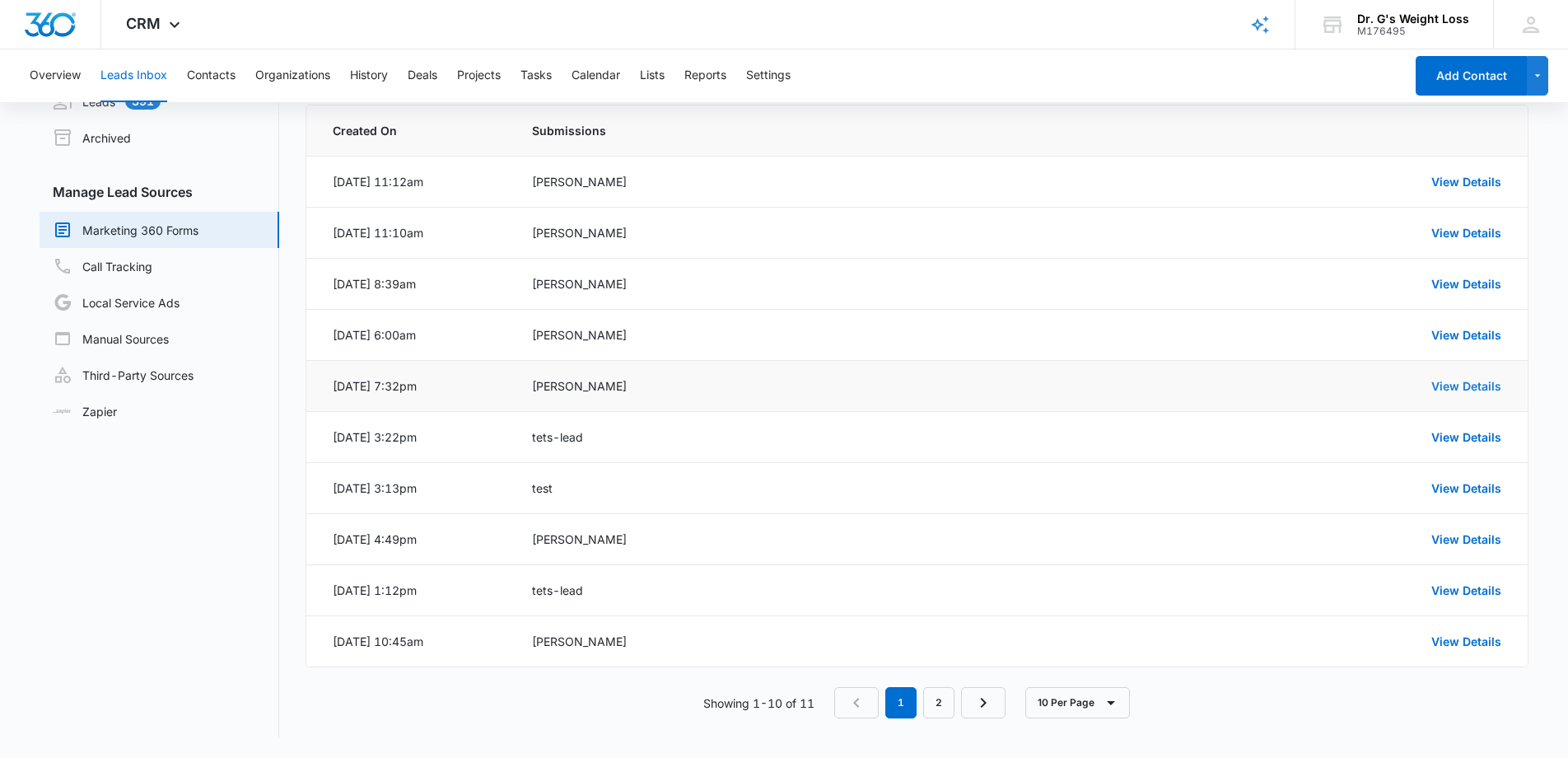
click at [1485, 387] on link "View Details" at bounding box center [1466, 386] width 70 height 14
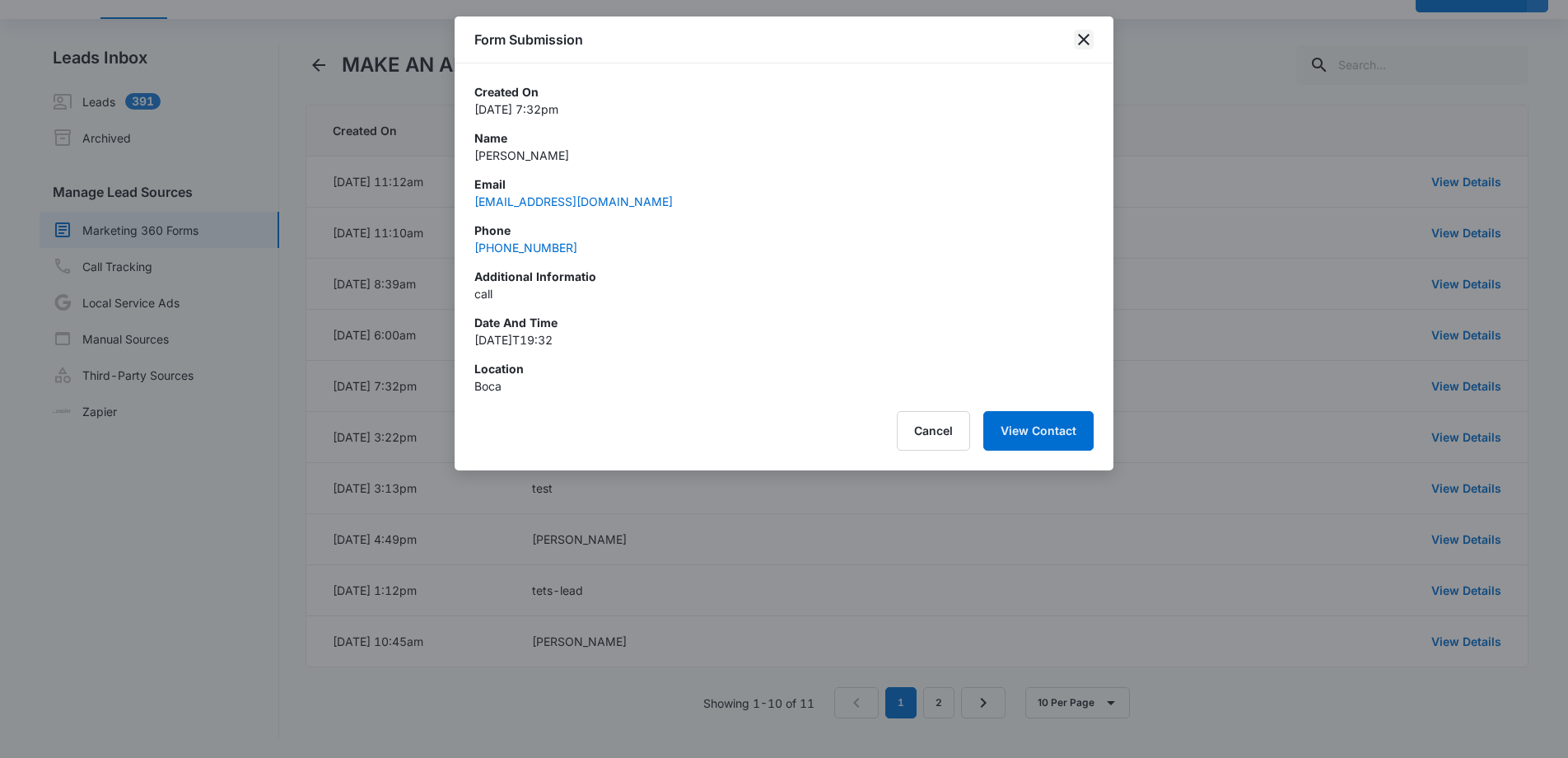
click at [1080, 43] on icon "close" at bounding box center [1083, 39] width 11 height 11
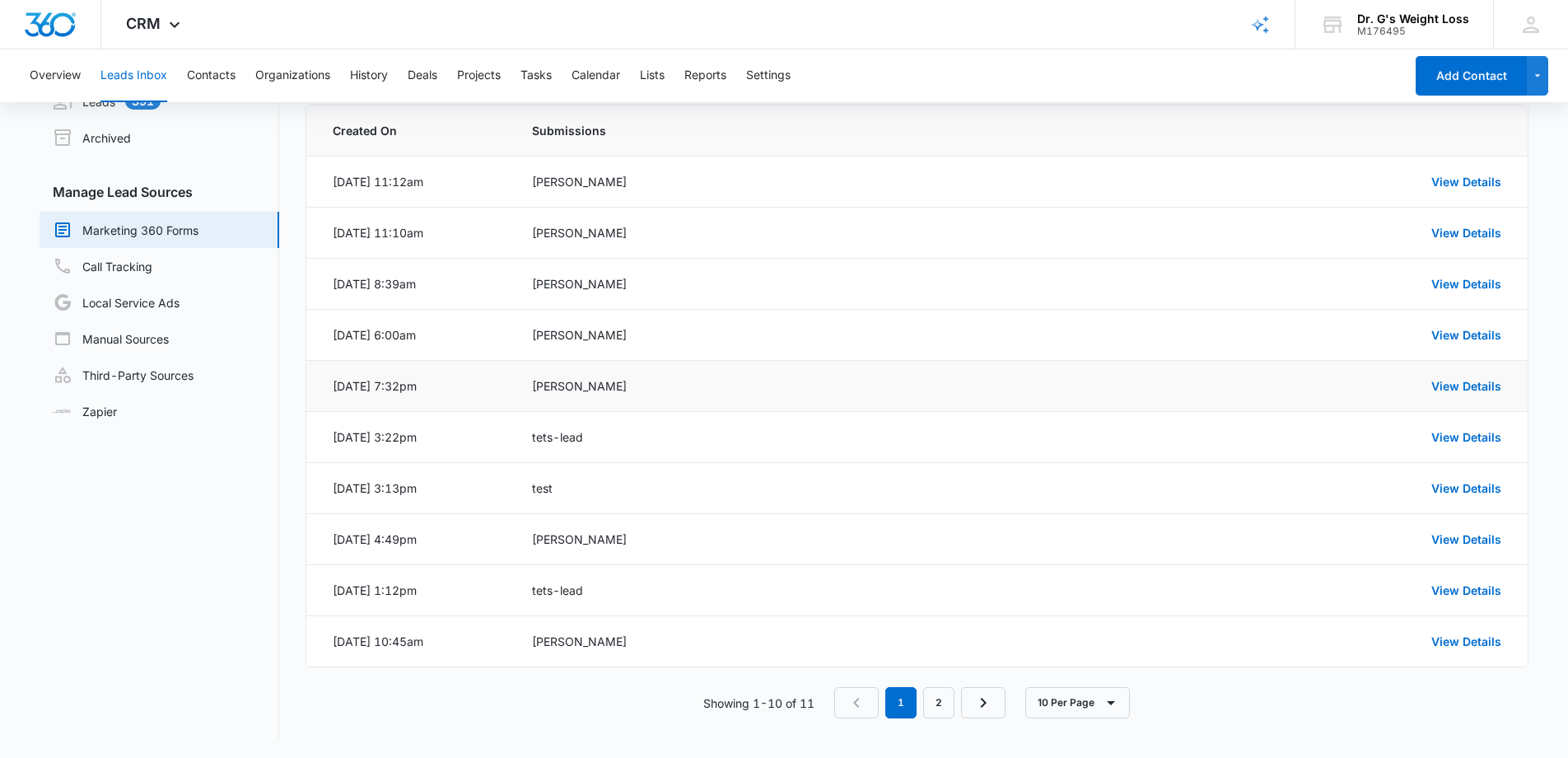
drag, startPoint x: 617, startPoint y: 387, endPoint x: 531, endPoint y: 383, distance: 86.1
click at [532, 383] on div "[PERSON_NAME]" at bounding box center [784, 386] width 505 height 18
copy div "[PERSON_NAME]"
